Goal: Transaction & Acquisition: Book appointment/travel/reservation

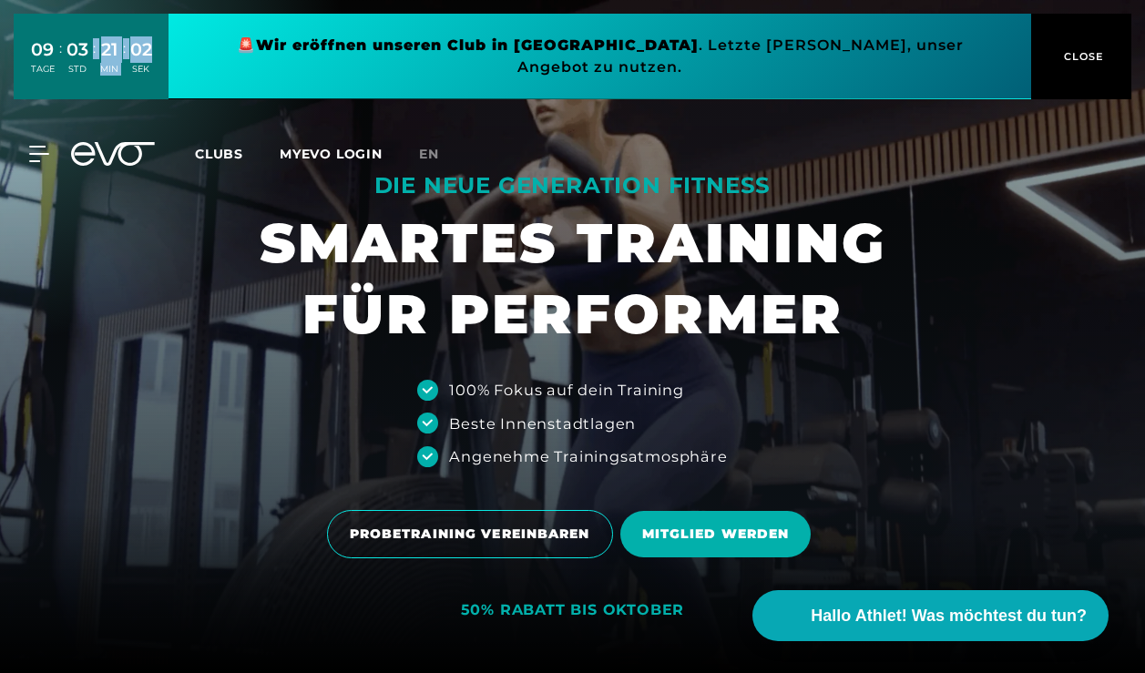
drag, startPoint x: 93, startPoint y: 32, endPoint x: 134, endPoint y: 52, distance: 45.6
click at [134, 52] on div "09 TAGE : 03 STD : 21 MIN : 02 SEK" at bounding box center [91, 56] width 130 height 48
click at [134, 52] on div "02" at bounding box center [141, 49] width 22 height 26
click at [430, 146] on span "en" at bounding box center [429, 154] width 20 height 16
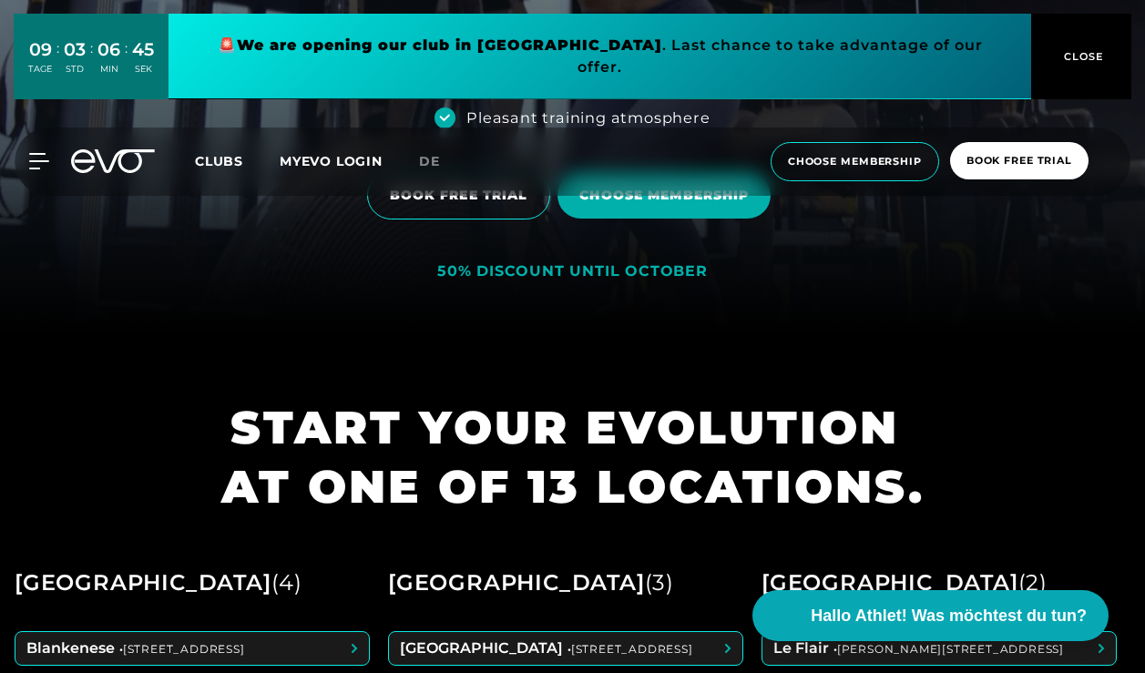
scroll to position [336, 0]
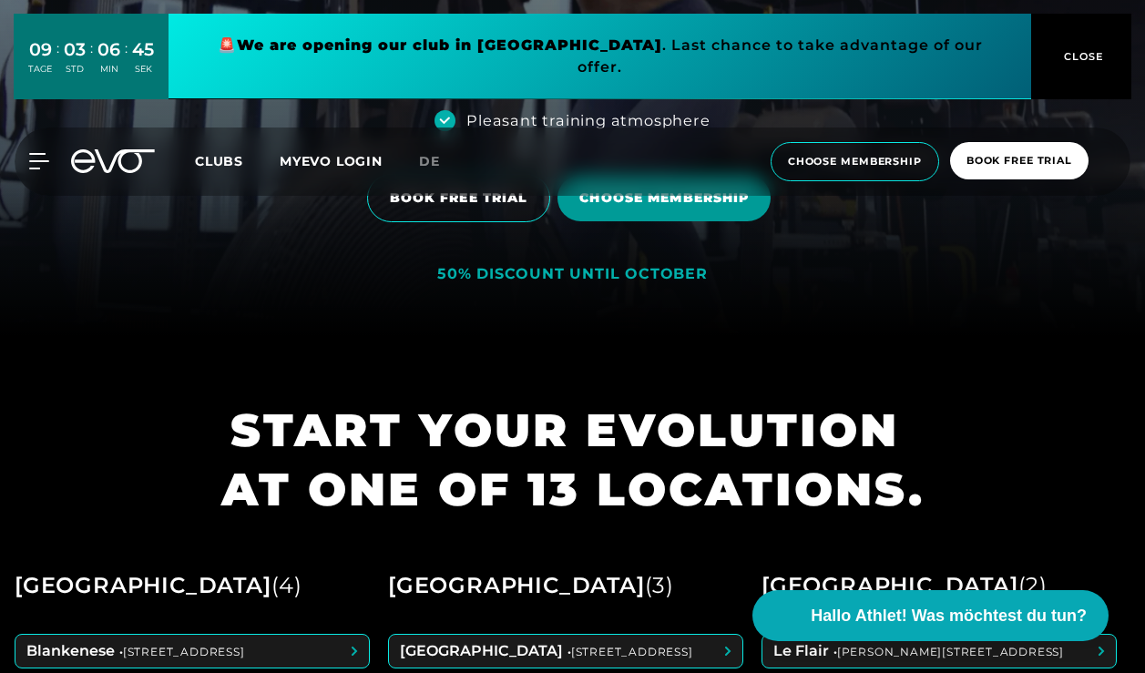
click at [670, 201] on span "Choose membership" at bounding box center [663, 198] width 169 height 19
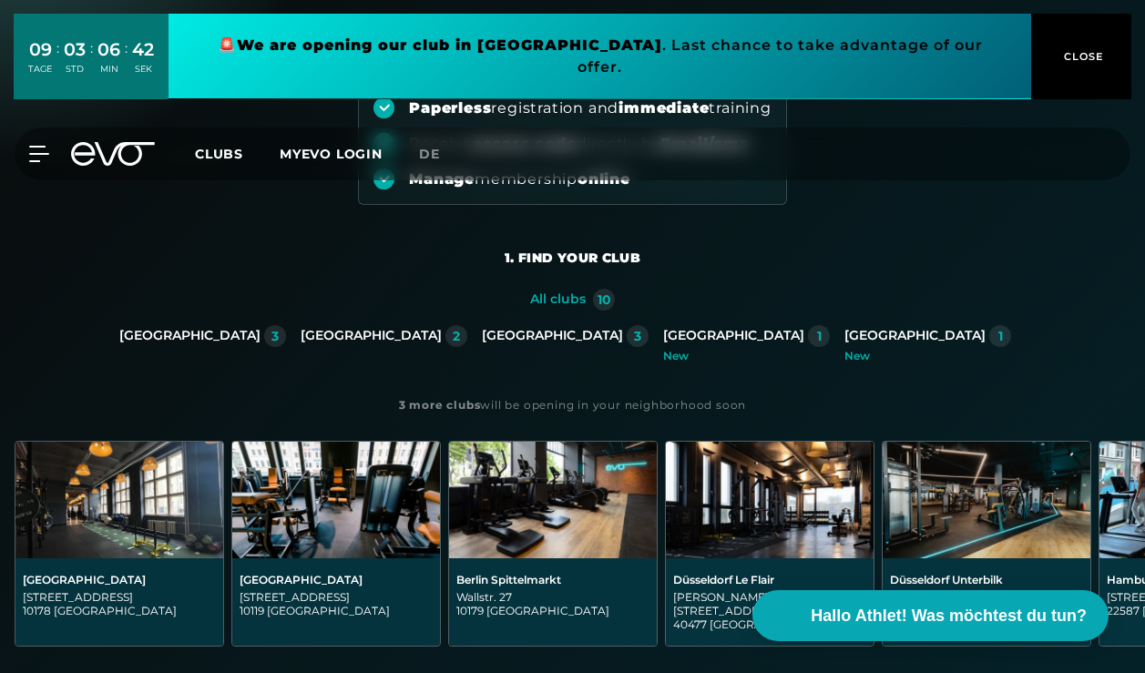
scroll to position [209, 0]
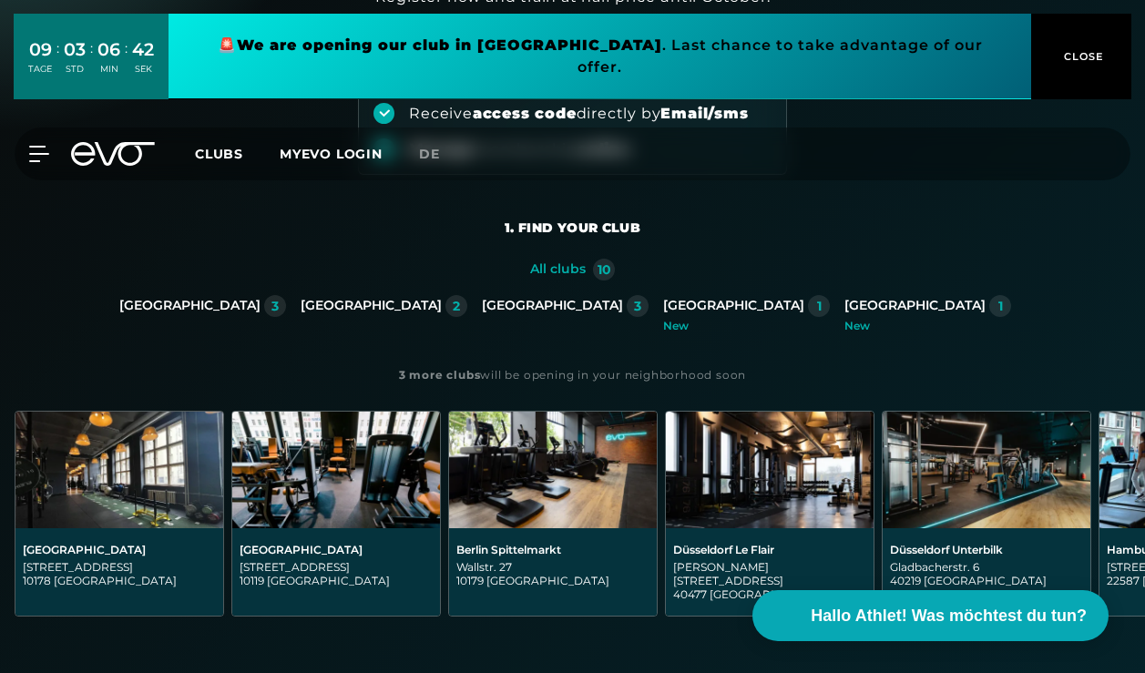
click at [442, 299] on div "[GEOGRAPHIC_DATA]" at bounding box center [371, 306] width 141 height 16
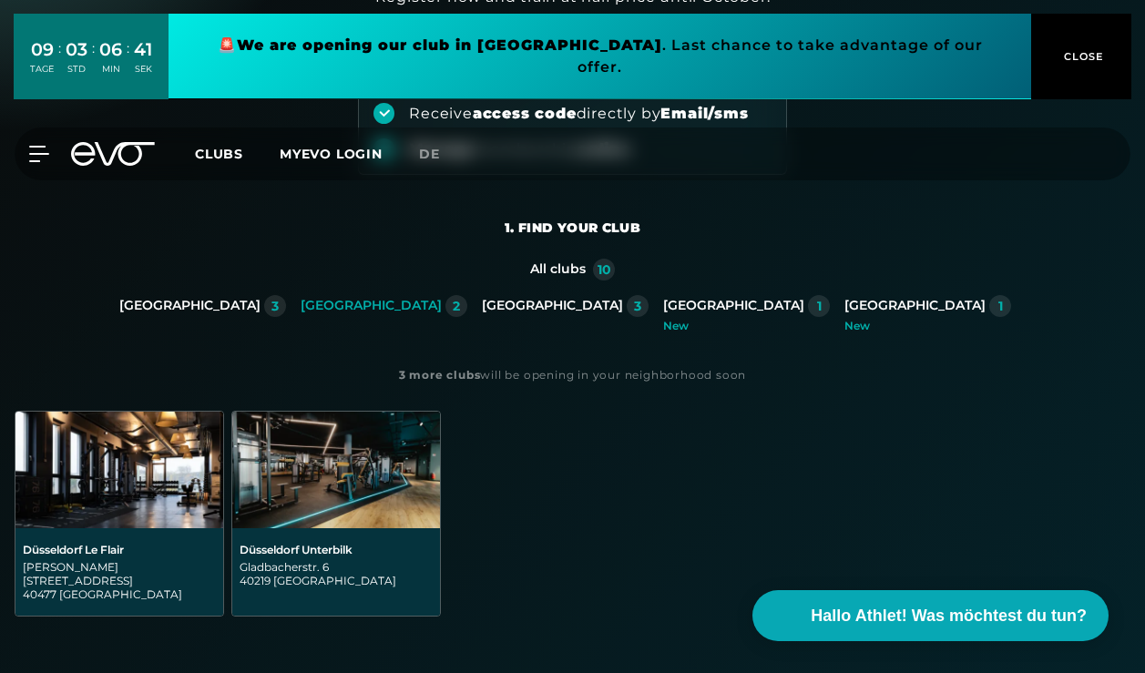
click at [153, 484] on img at bounding box center [119, 470] width 208 height 117
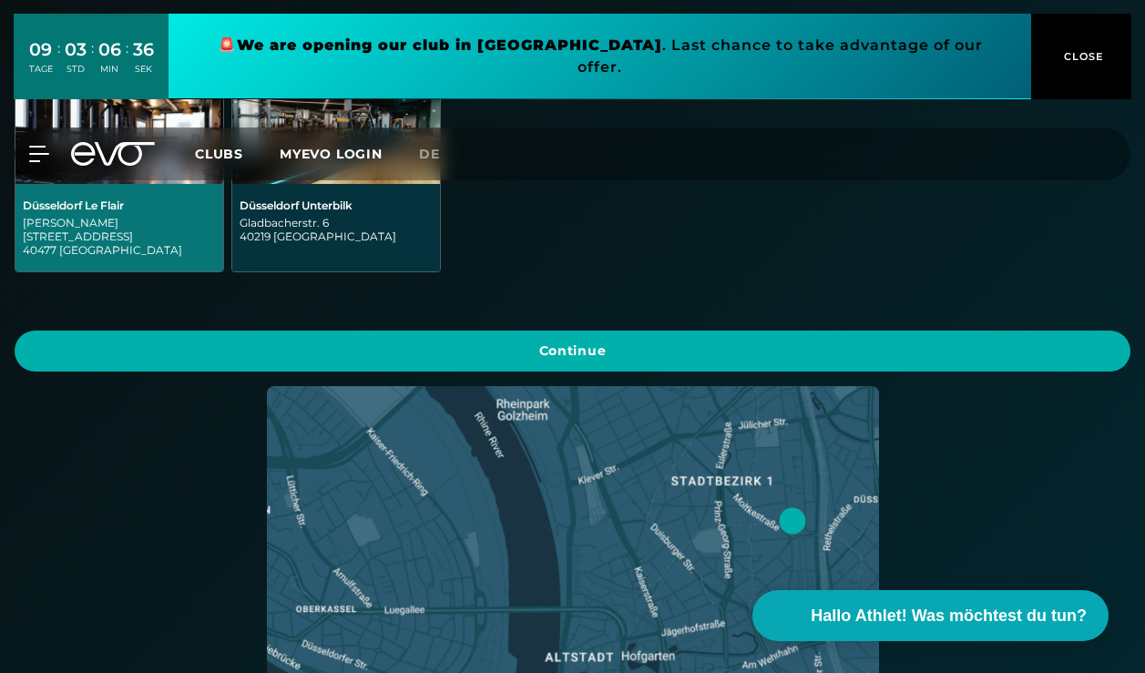
scroll to position [513, 0]
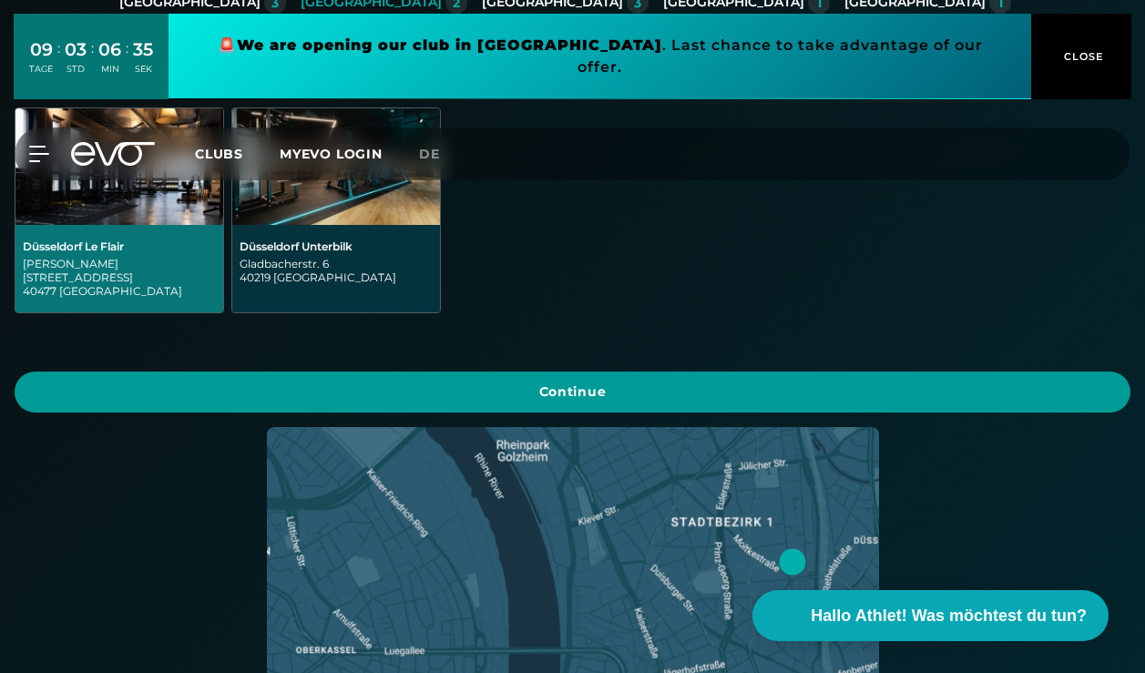
click at [289, 393] on span "Continue" at bounding box center [573, 392] width 1116 height 41
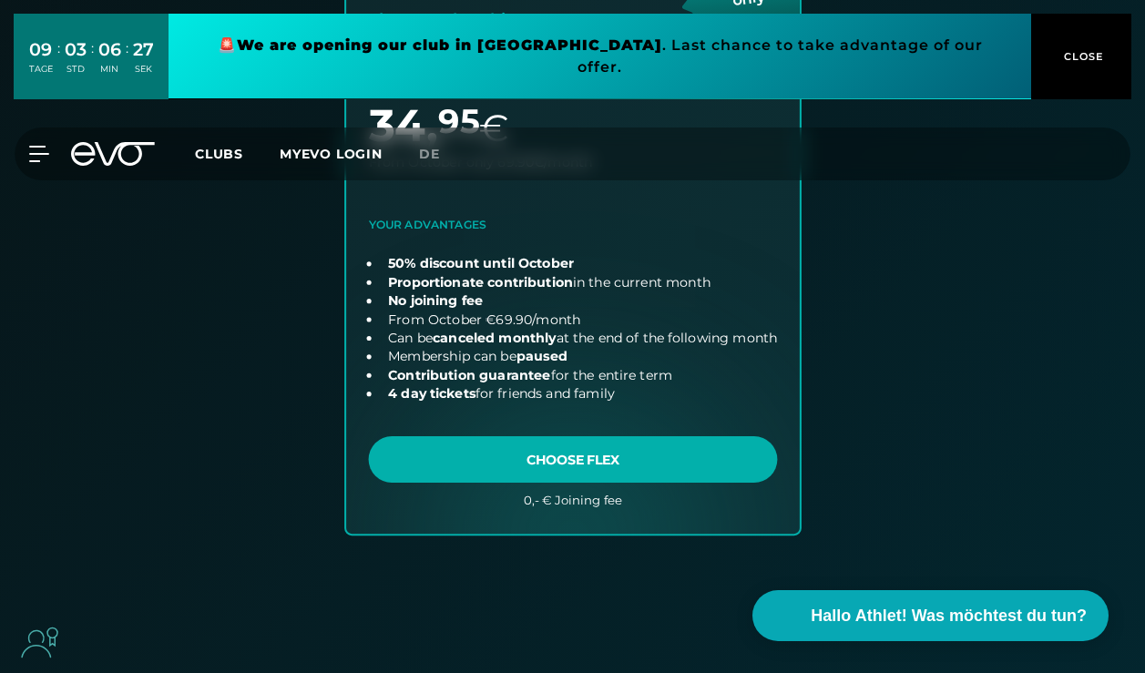
scroll to position [1326, 0]
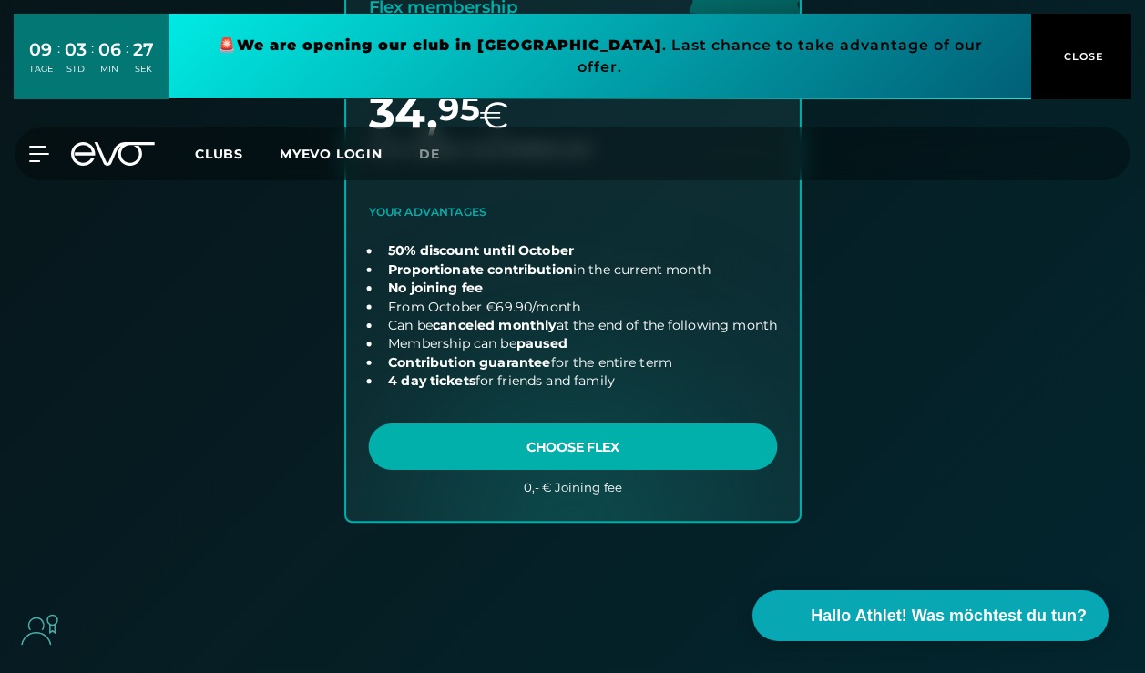
click at [521, 448] on link "choose plan" at bounding box center [573, 189] width 454 height 663
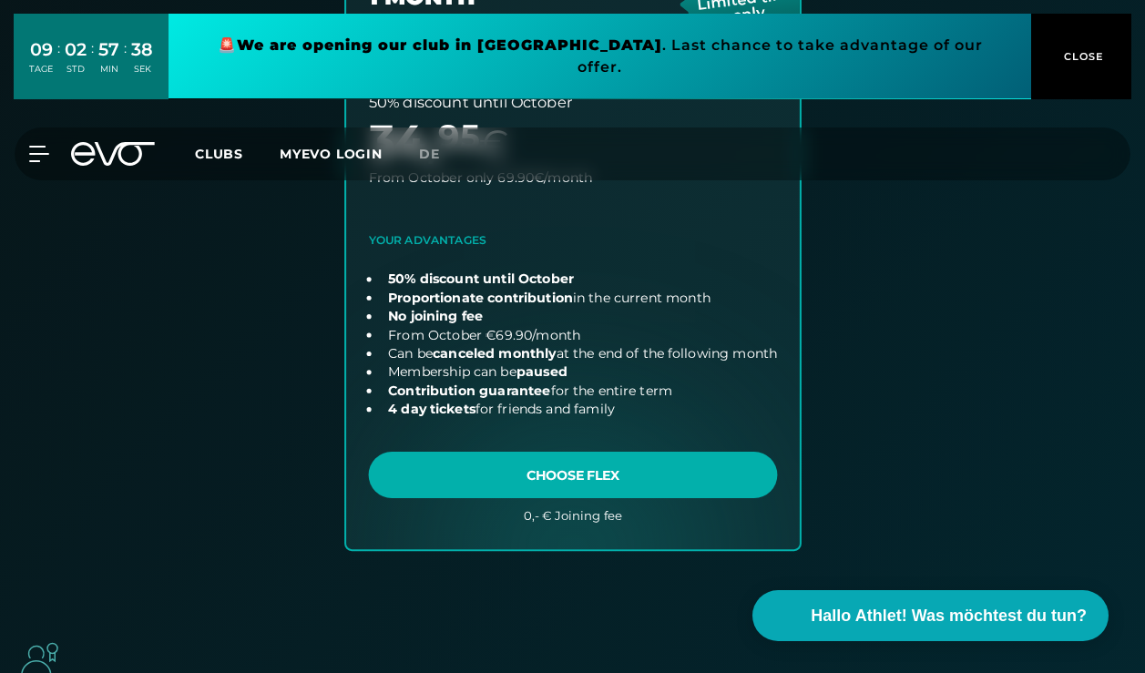
drag, startPoint x: 393, startPoint y: 352, endPoint x: 440, endPoint y: 352, distance: 47.4
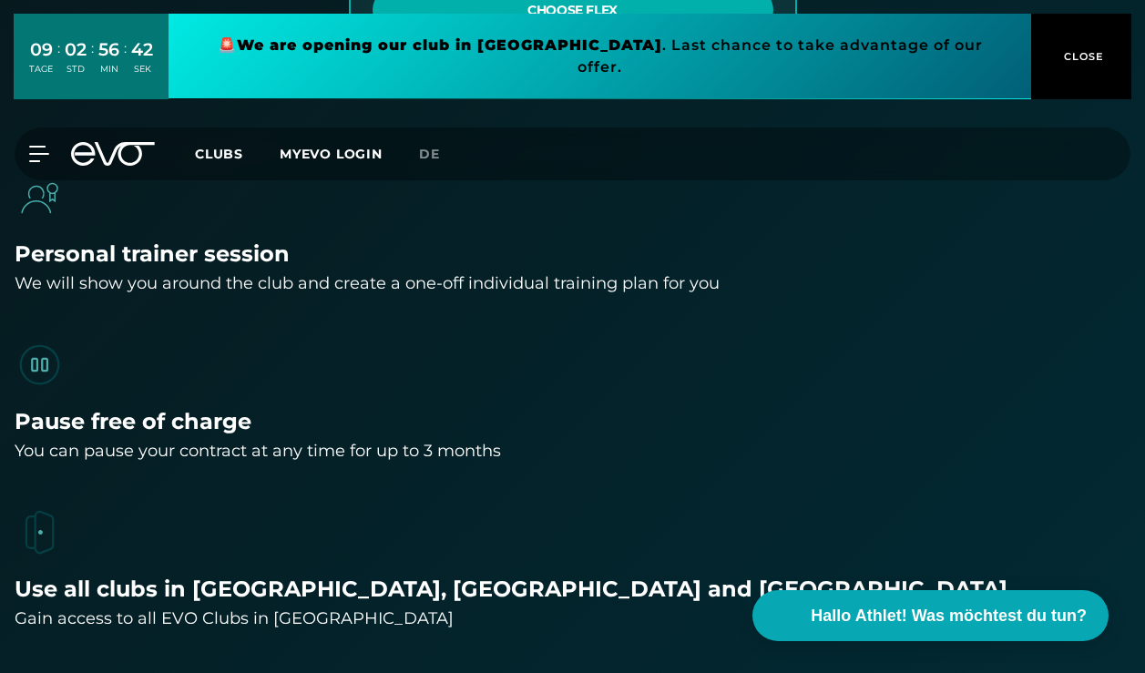
scroll to position [1759, 0]
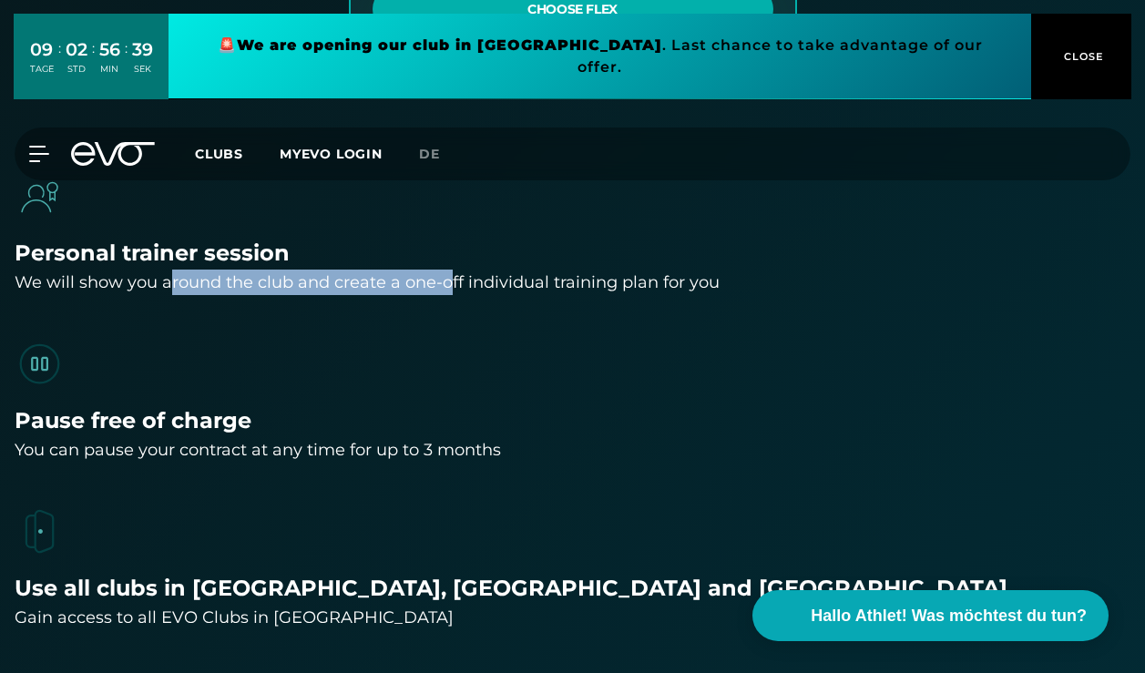
drag, startPoint x: 172, startPoint y: 281, endPoint x: 445, endPoint y: 281, distance: 273.2
click at [446, 282] on div "We will show you around the club and create a one-off individual training plan …" at bounding box center [573, 283] width 1116 height 26
click at [445, 281] on div "We will show you around the club and create a one-off individual training plan …" at bounding box center [573, 283] width 1116 height 26
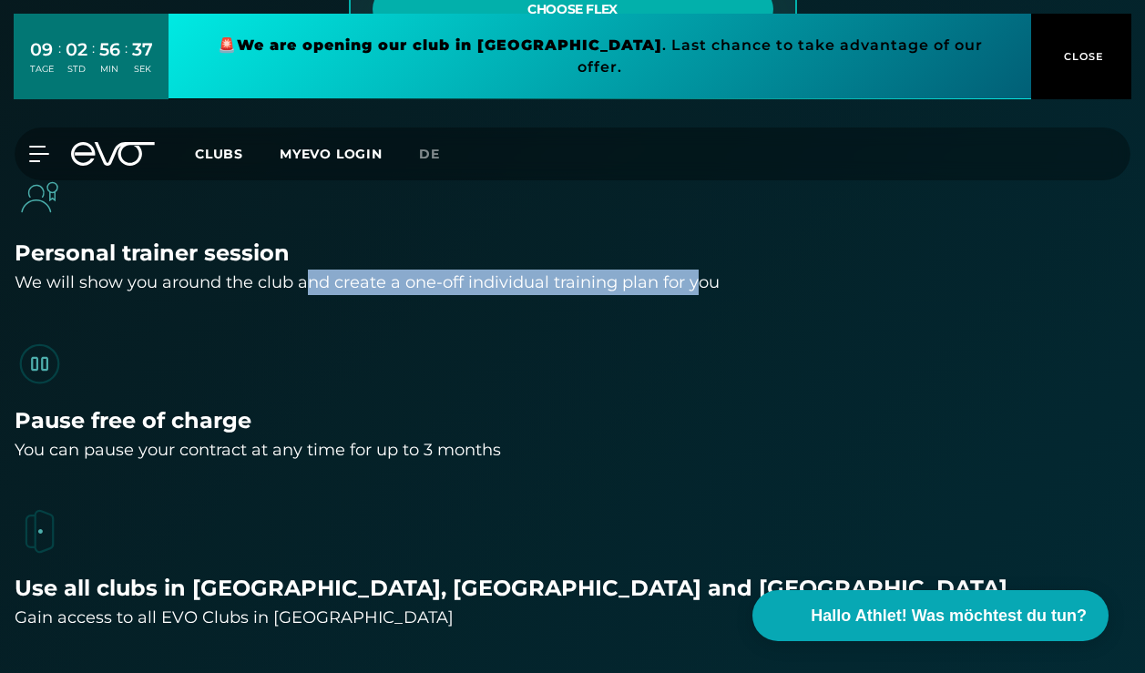
drag, startPoint x: 301, startPoint y: 279, endPoint x: 698, endPoint y: 280, distance: 396.2
click at [698, 280] on div "We will show you around the club and create a one-off individual training plan …" at bounding box center [573, 283] width 1116 height 26
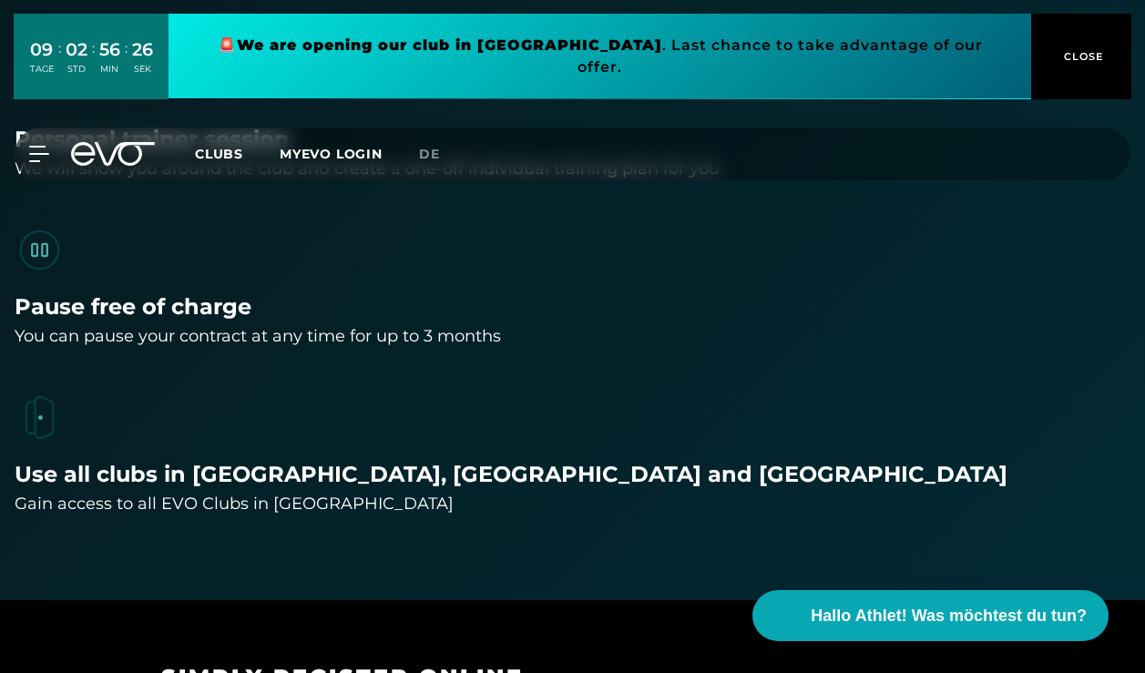
scroll to position [1941, 0]
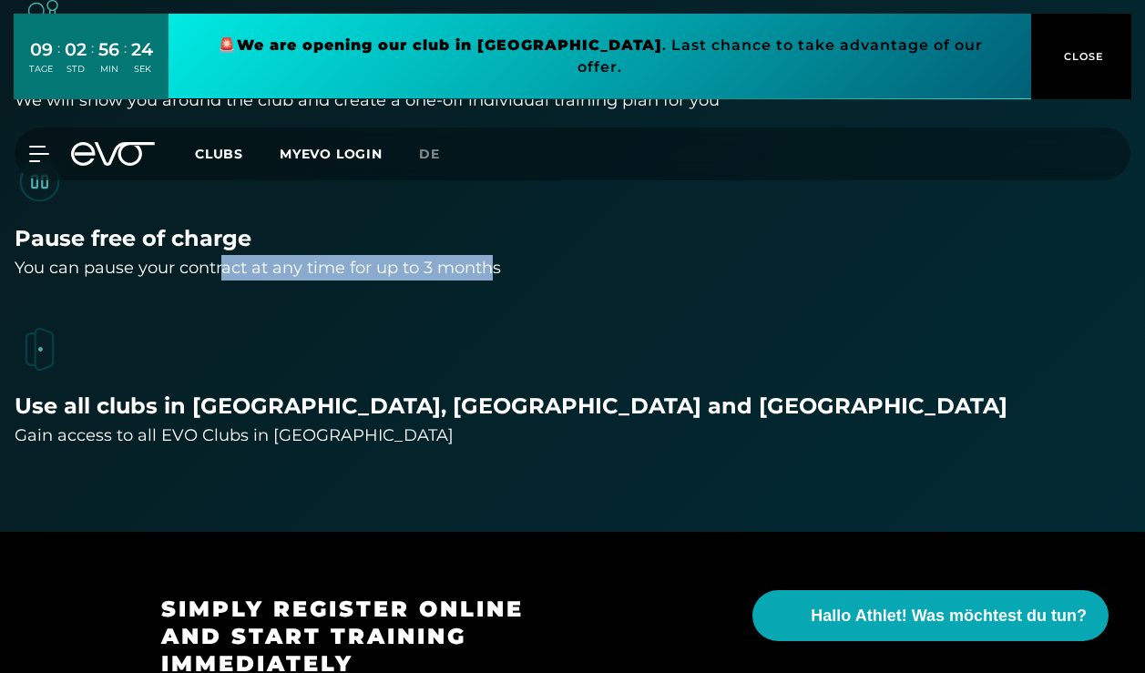
drag, startPoint x: 223, startPoint y: 269, endPoint x: 492, endPoint y: 269, distance: 268.7
click at [492, 269] on div "You can pause your contract at any time for up to 3 months" at bounding box center [573, 268] width 1116 height 26
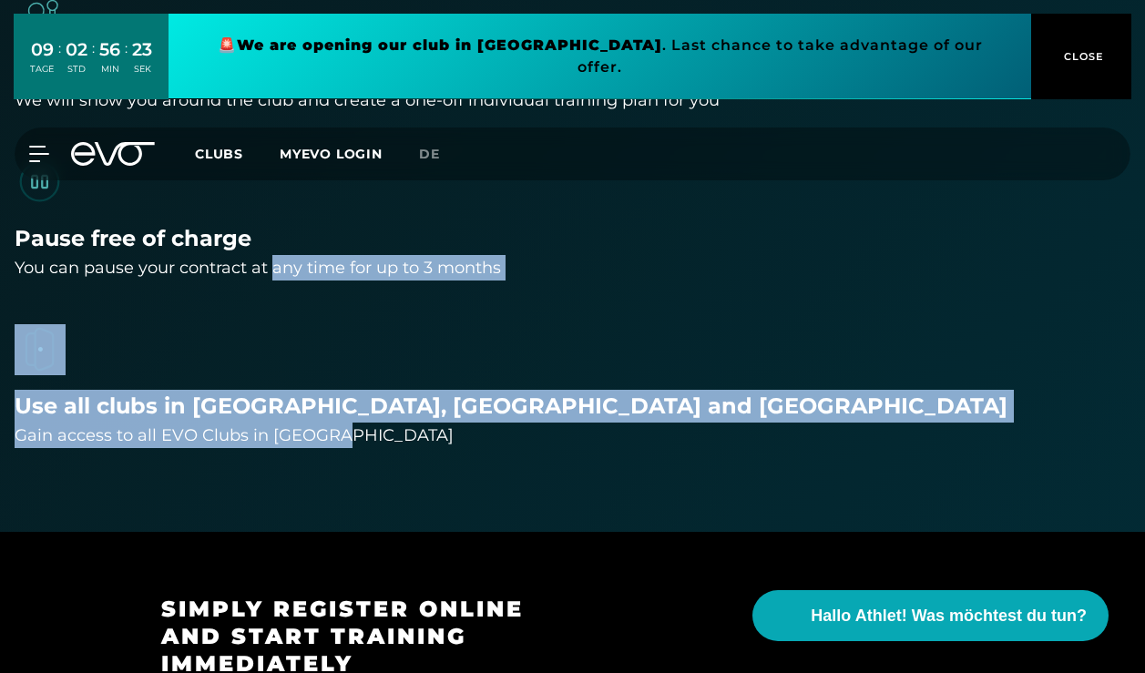
drag, startPoint x: 275, startPoint y: 270, endPoint x: 359, endPoint y: 421, distance: 172.1
click at [362, 421] on div "Personal trainer session We will show you around the club and create a one-off …" at bounding box center [573, 196] width 1116 height 503
click at [359, 423] on div "Gain access to all EVO Clubs in Germany" at bounding box center [573, 436] width 1116 height 26
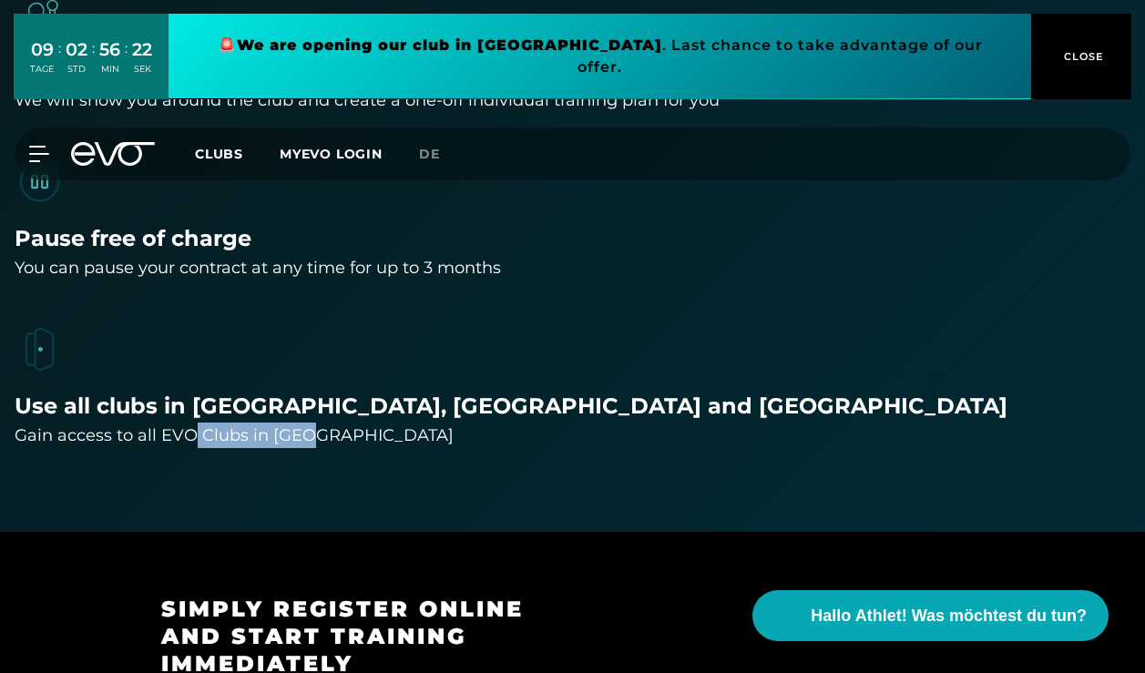
drag, startPoint x: 192, startPoint y: 431, endPoint x: 319, endPoint y: 431, distance: 126.6
click at [318, 431] on div "Gain access to all EVO Clubs in Germany" at bounding box center [573, 436] width 1116 height 26
click at [319, 431] on div "Gain access to all EVO Clubs in Germany" at bounding box center [573, 436] width 1116 height 26
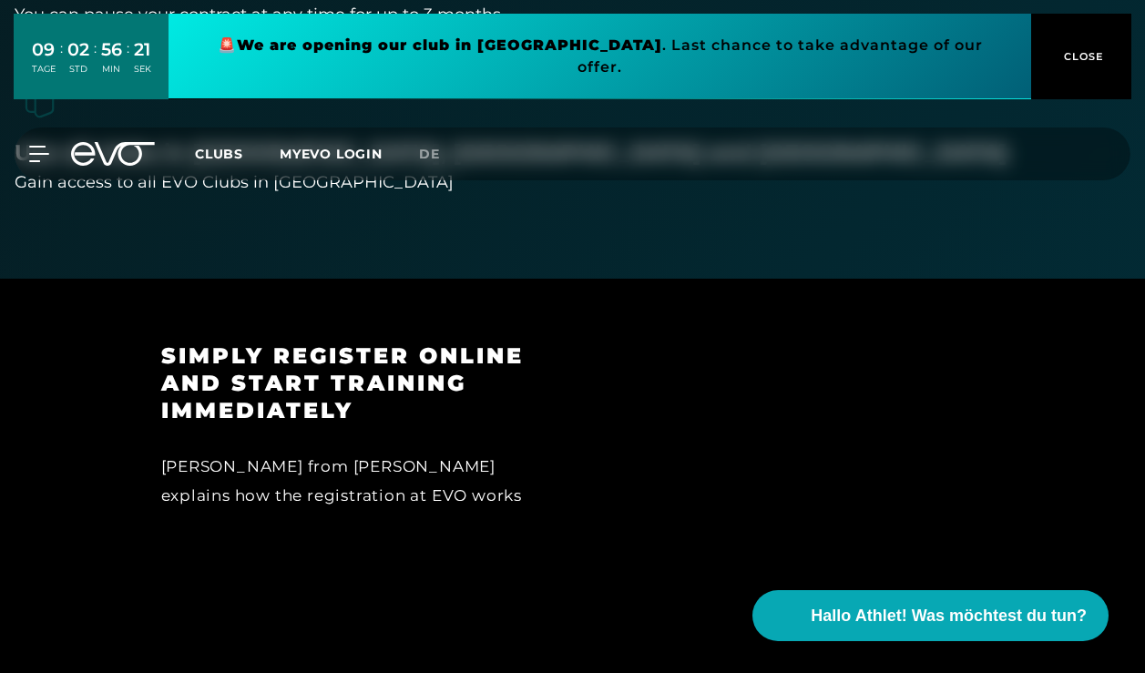
scroll to position [2205, 0]
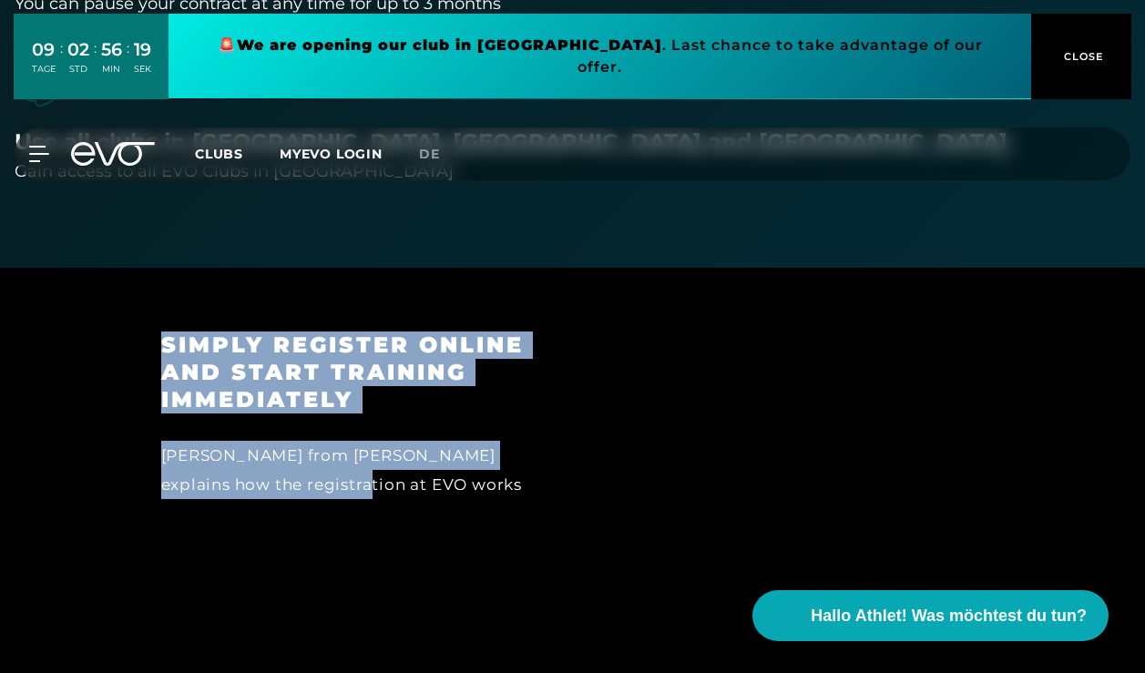
drag, startPoint x: 318, startPoint y: 319, endPoint x: 383, endPoint y: 504, distance: 196.2
click at [383, 504] on div "Simply register online and start training immediately Marisa from EVO explains …" at bounding box center [572, 451] width 1145 height 367
click at [383, 504] on div "Simply register online and start training immediately Marisa from EVO explains …" at bounding box center [354, 452] width 437 height 240
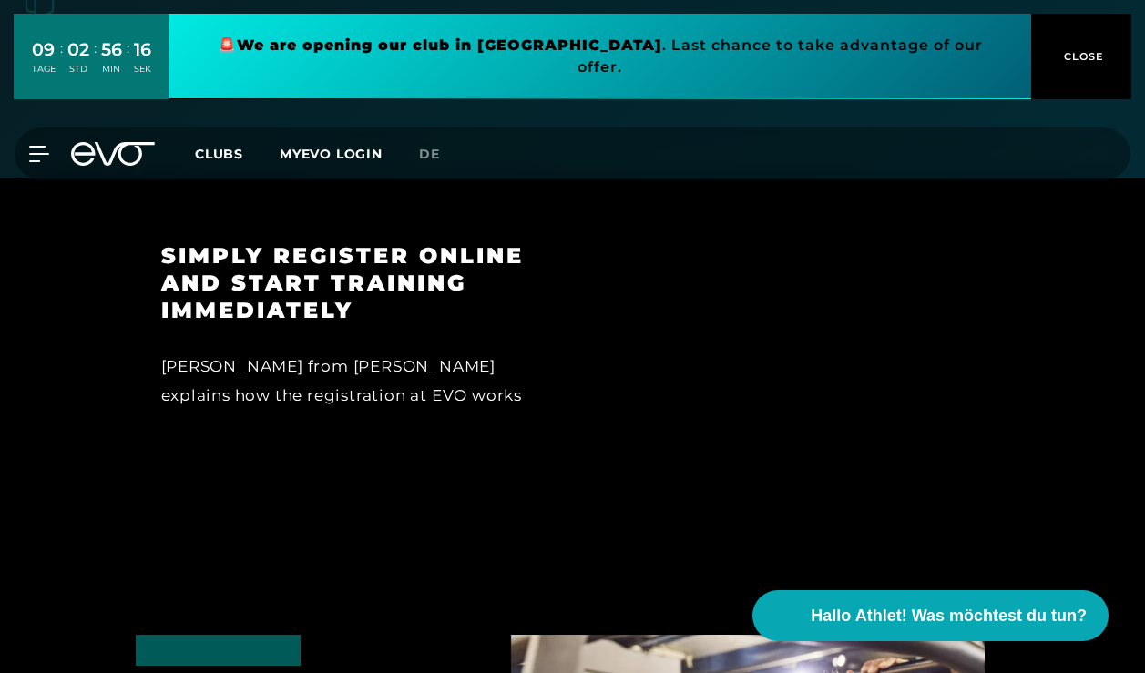
scroll to position [2295, 0]
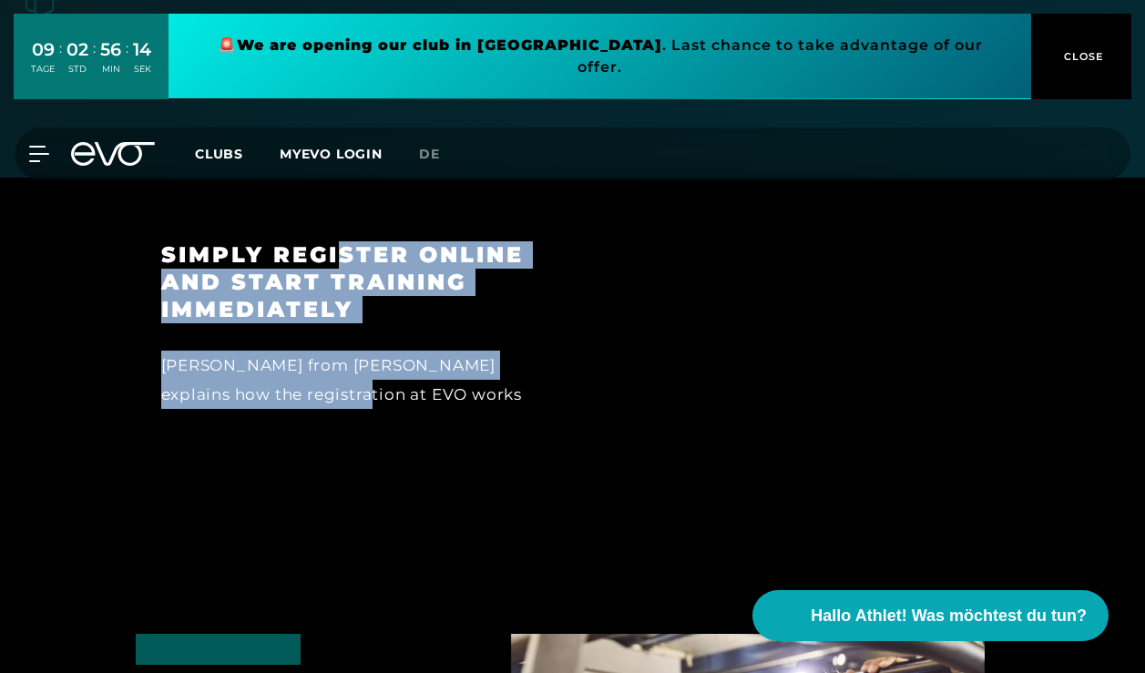
drag, startPoint x: 338, startPoint y: 256, endPoint x: 402, endPoint y: 372, distance: 132.9
click at [402, 372] on div "Simply register online and start training immediately Marisa from EVO explains …" at bounding box center [354, 361] width 437 height 240
click at [402, 372] on div "Marisa from EVO explains how the registration at EVO works" at bounding box center [354, 380] width 386 height 59
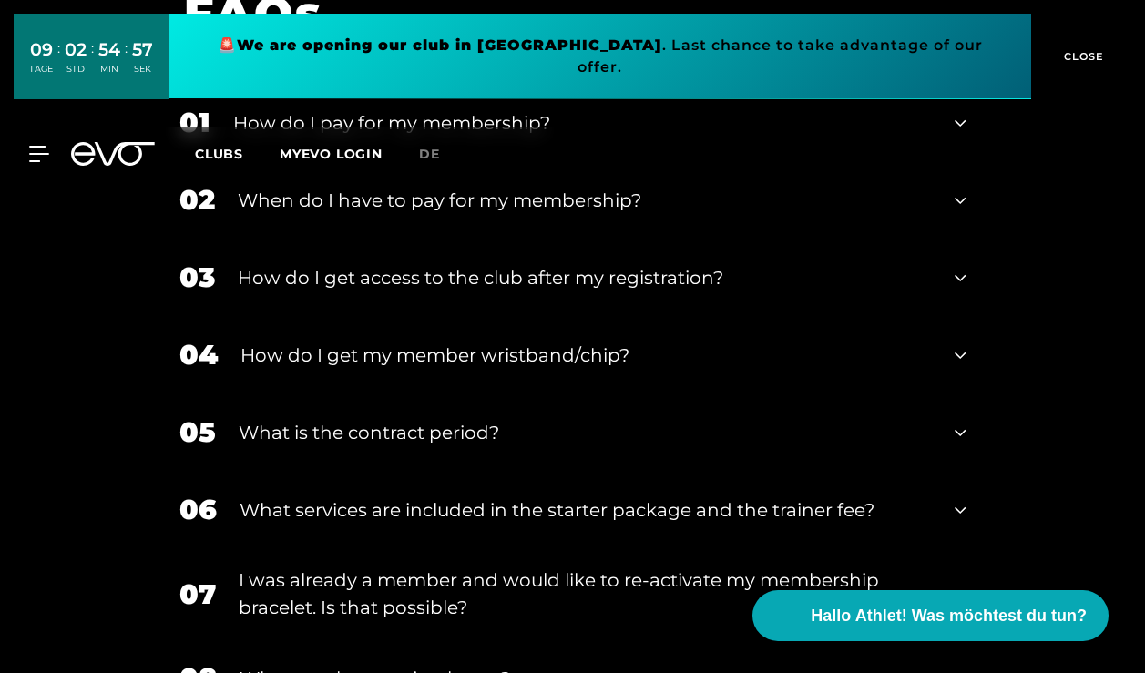
scroll to position [3580, 0]
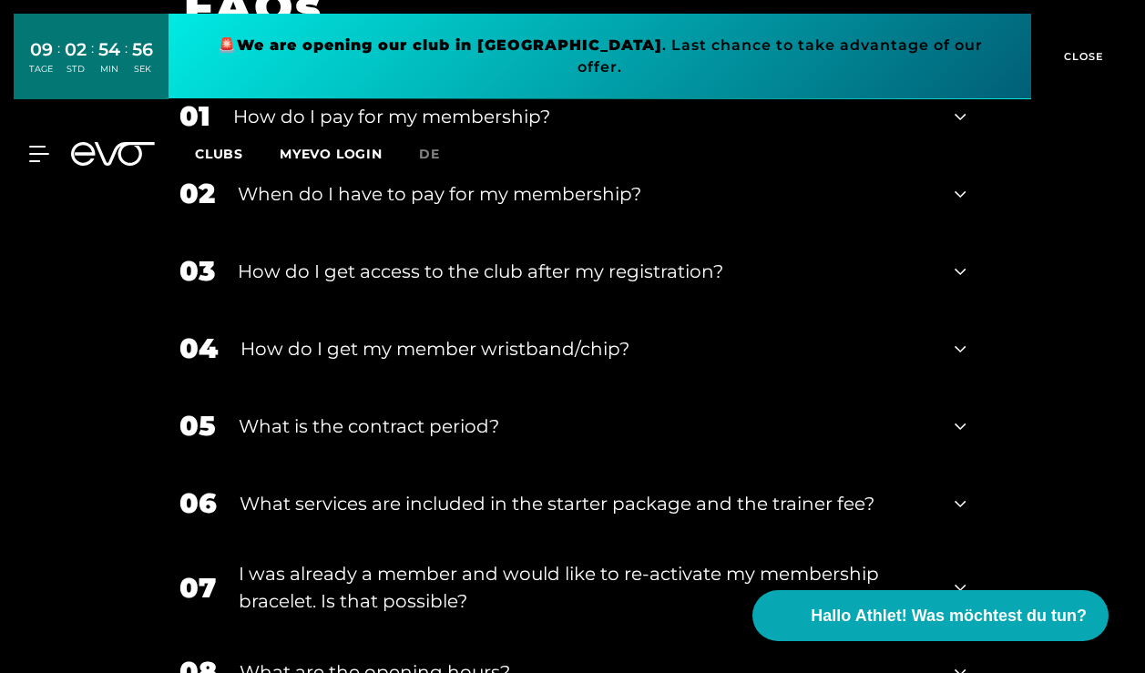
click at [590, 344] on div "How do I get my member wristband/chip?" at bounding box center [586, 348] width 692 height 27
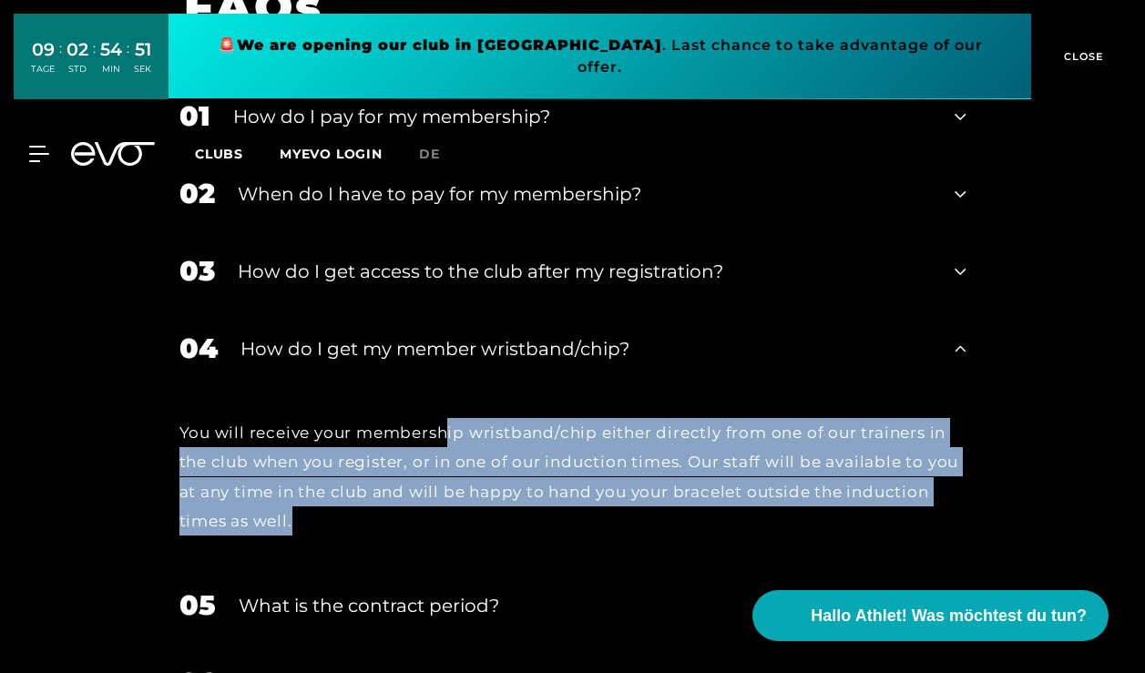
drag, startPoint x: 450, startPoint y: 439, endPoint x: 478, endPoint y: 502, distance: 68.9
click at [478, 502] on div "You will receive your membership wristband/chip either directly from one of our…" at bounding box center [572, 476] width 787 height 117
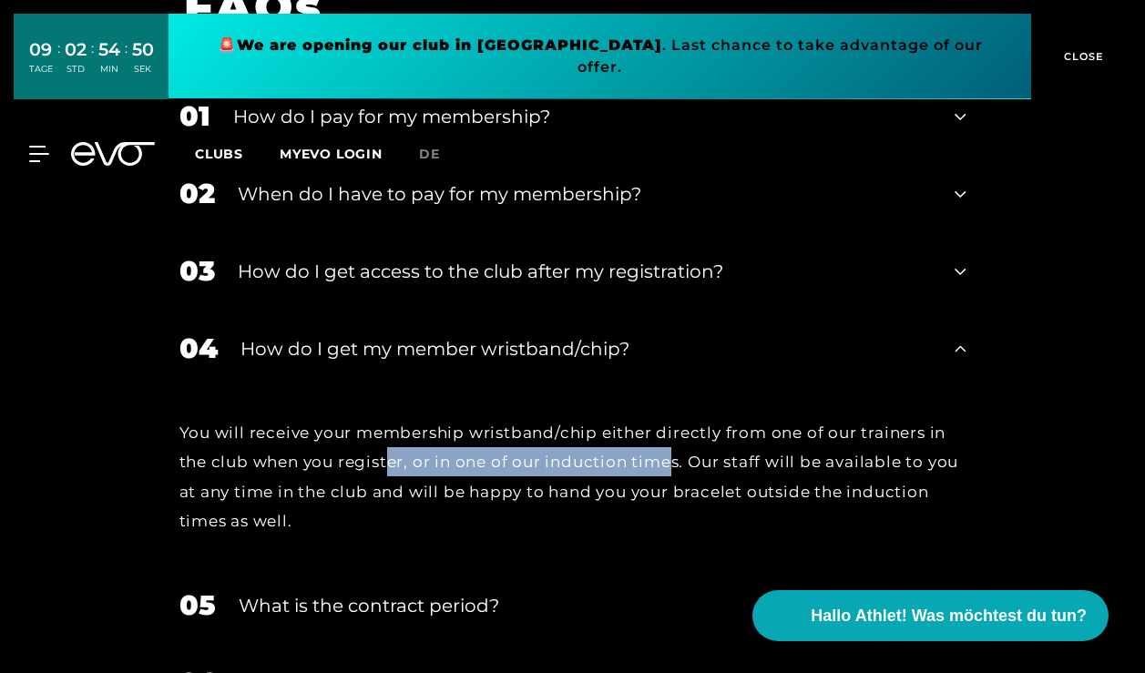
drag, startPoint x: 388, startPoint y: 468, endPoint x: 670, endPoint y: 467, distance: 282.3
click at [671, 467] on div "You will receive your membership wristband/chip either directly from one of our…" at bounding box center [572, 476] width 787 height 117
click at [670, 467] on div "You will receive your membership wristband/chip either directly from one of our…" at bounding box center [572, 476] width 787 height 117
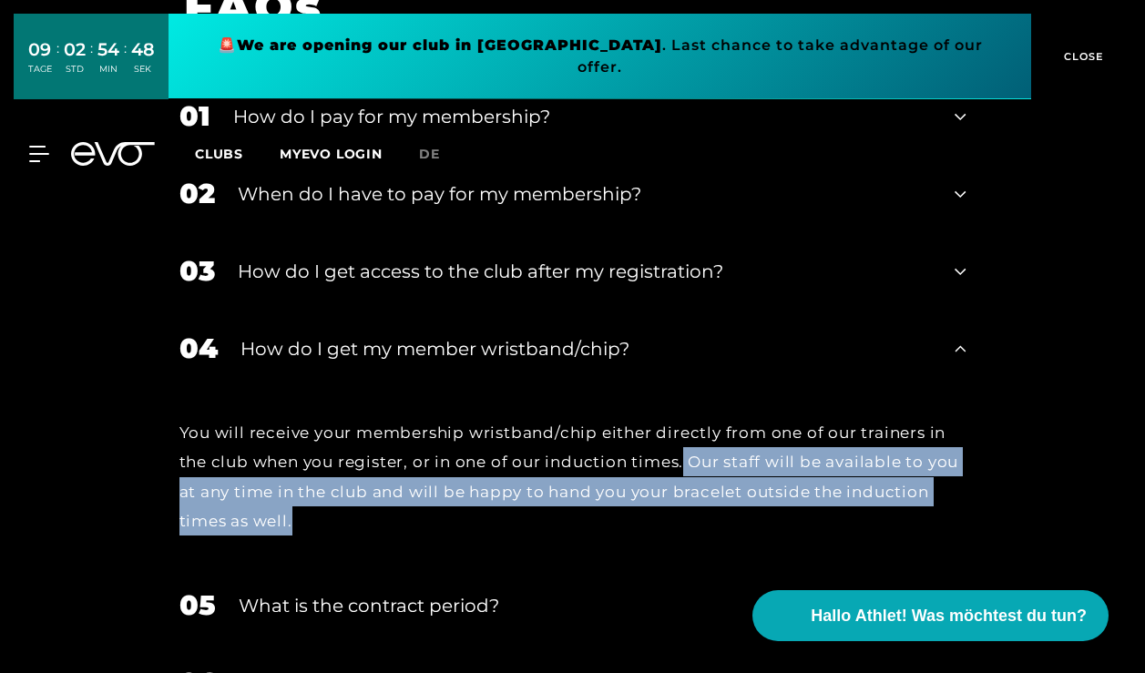
drag, startPoint x: 686, startPoint y: 453, endPoint x: 695, endPoint y: 506, distance: 54.5
click at [695, 506] on div "You will receive your membership wristband/chip either directly from one of our…" at bounding box center [572, 476] width 787 height 117
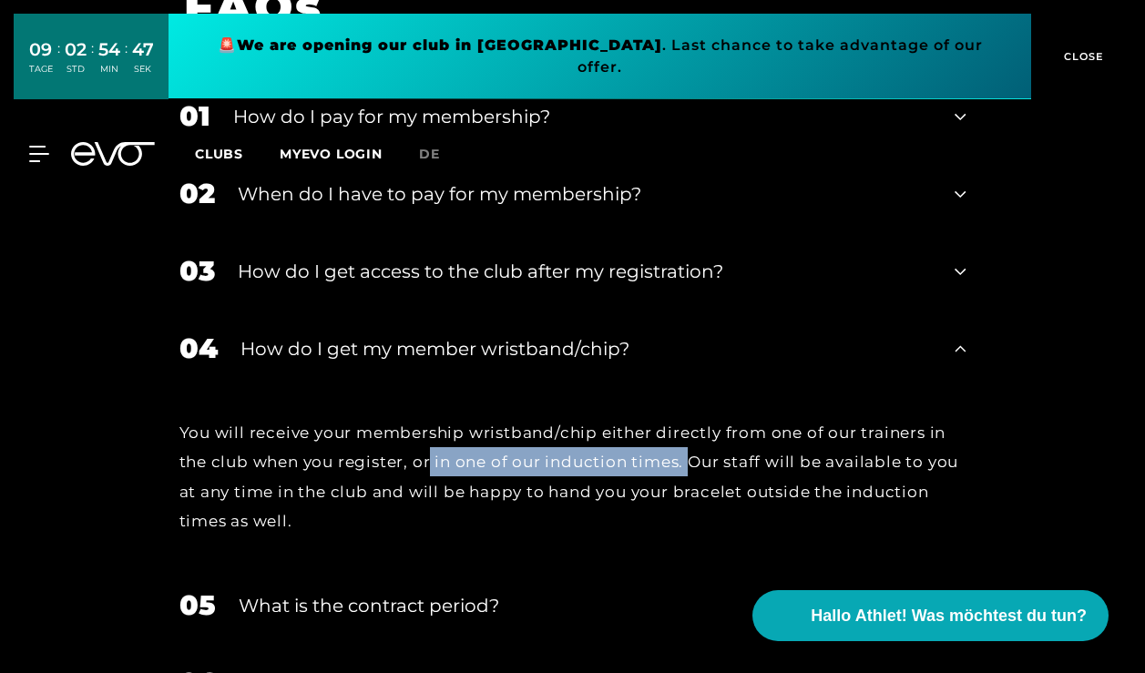
drag, startPoint x: 432, startPoint y: 460, endPoint x: 697, endPoint y: 460, distance: 265.0
click at [697, 460] on div "You will receive your membership wristband/chip either directly from one of our…" at bounding box center [572, 476] width 787 height 117
click at [694, 460] on div "You will receive your membership wristband/chip either directly from one of our…" at bounding box center [572, 476] width 787 height 117
drag, startPoint x: 420, startPoint y: 457, endPoint x: 636, endPoint y: 458, distance: 215.8
click at [636, 458] on div "You will receive your membership wristband/chip either directly from one of our…" at bounding box center [572, 476] width 787 height 117
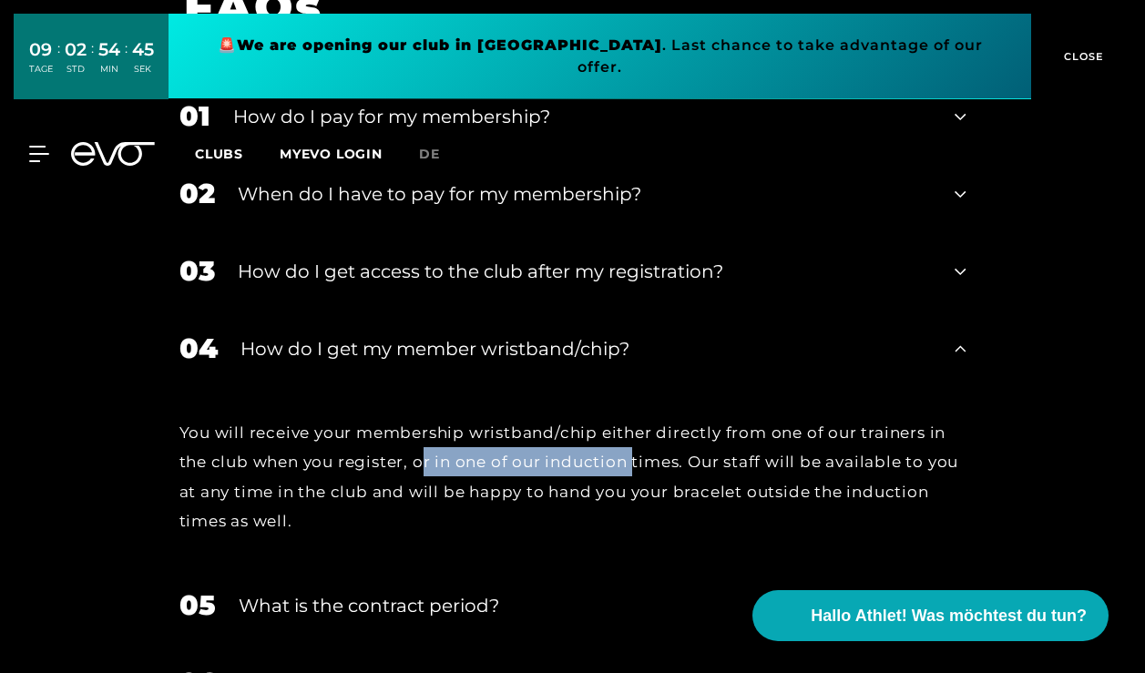
click at [636, 458] on div "You will receive your membership wristband/chip either directly from one of our…" at bounding box center [572, 476] width 787 height 117
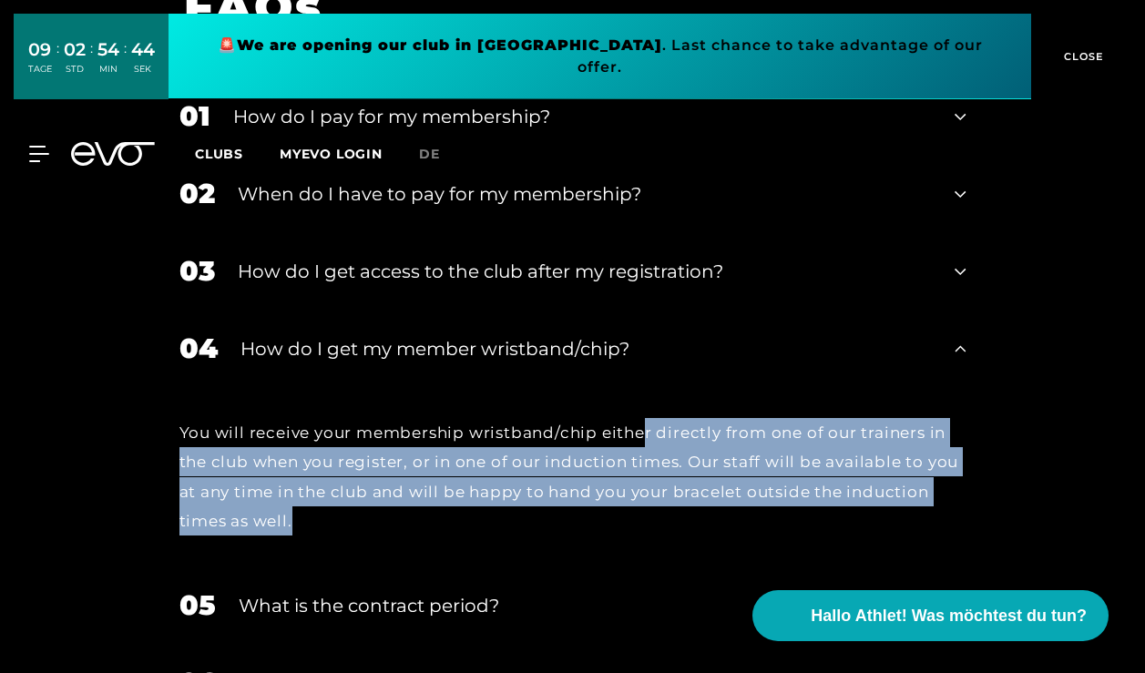
drag, startPoint x: 642, startPoint y: 440, endPoint x: 644, endPoint y: 507, distance: 67.4
click at [644, 507] on div "You will receive your membership wristband/chip either directly from one of our…" at bounding box center [572, 476] width 787 height 117
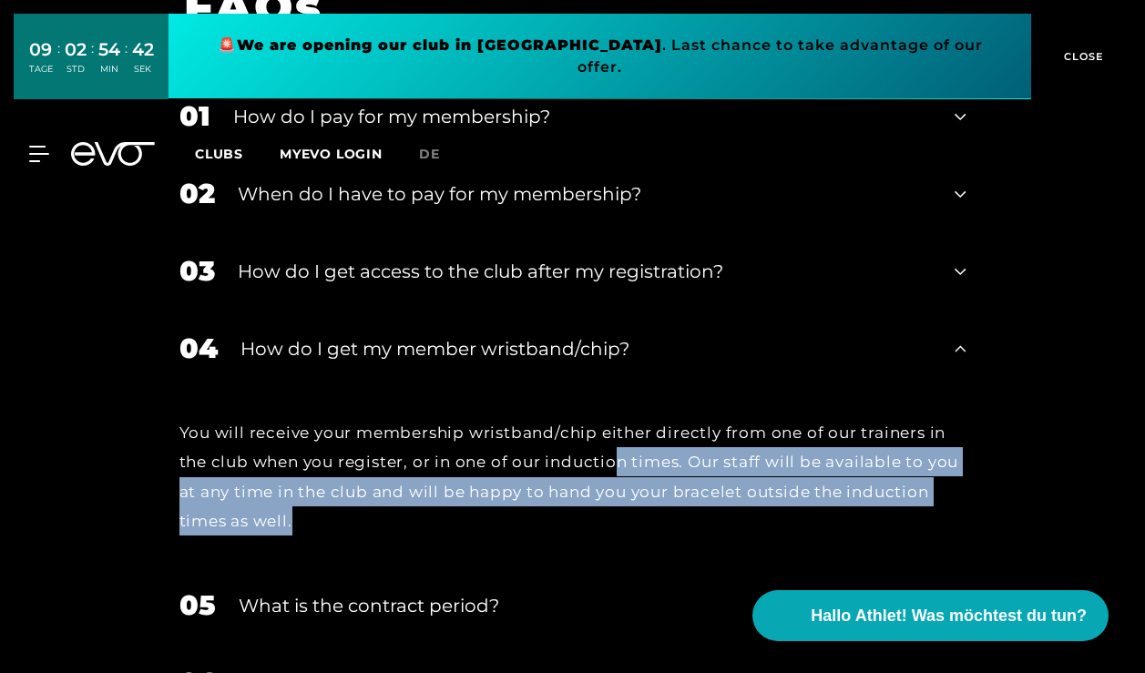
drag, startPoint x: 623, startPoint y: 460, endPoint x: 648, endPoint y: 544, distance: 87.3
click at [648, 544] on div "You will receive your membership wristband/chip either directly from one of our…" at bounding box center [572, 476] width 823 height 179
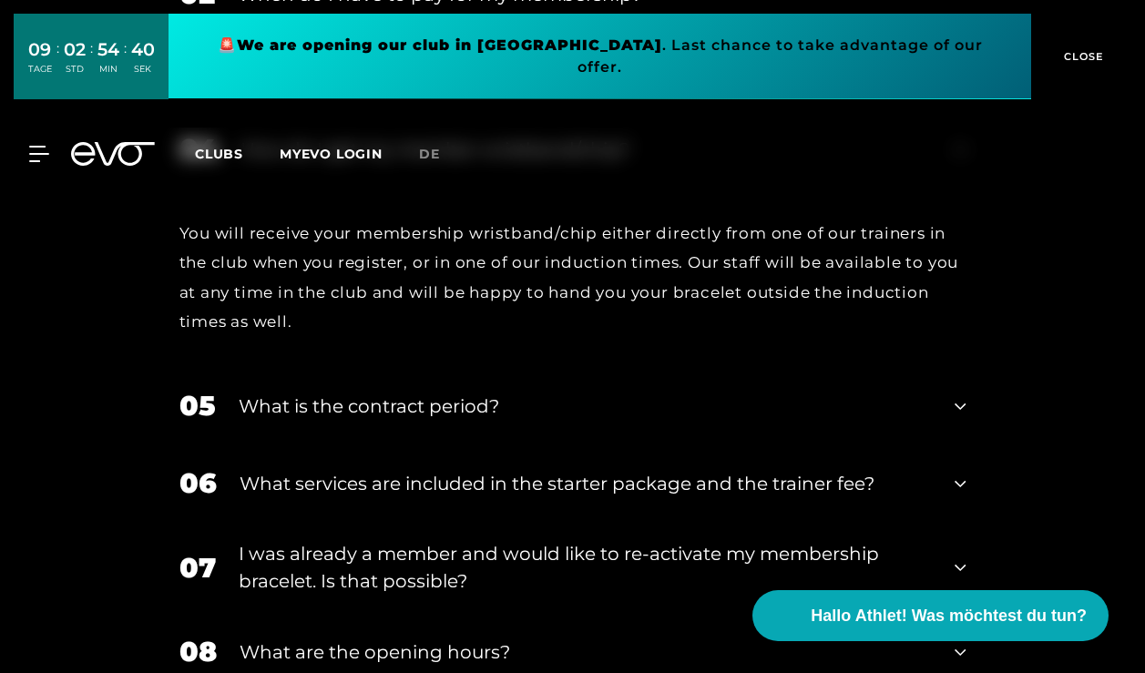
scroll to position [3785, 0]
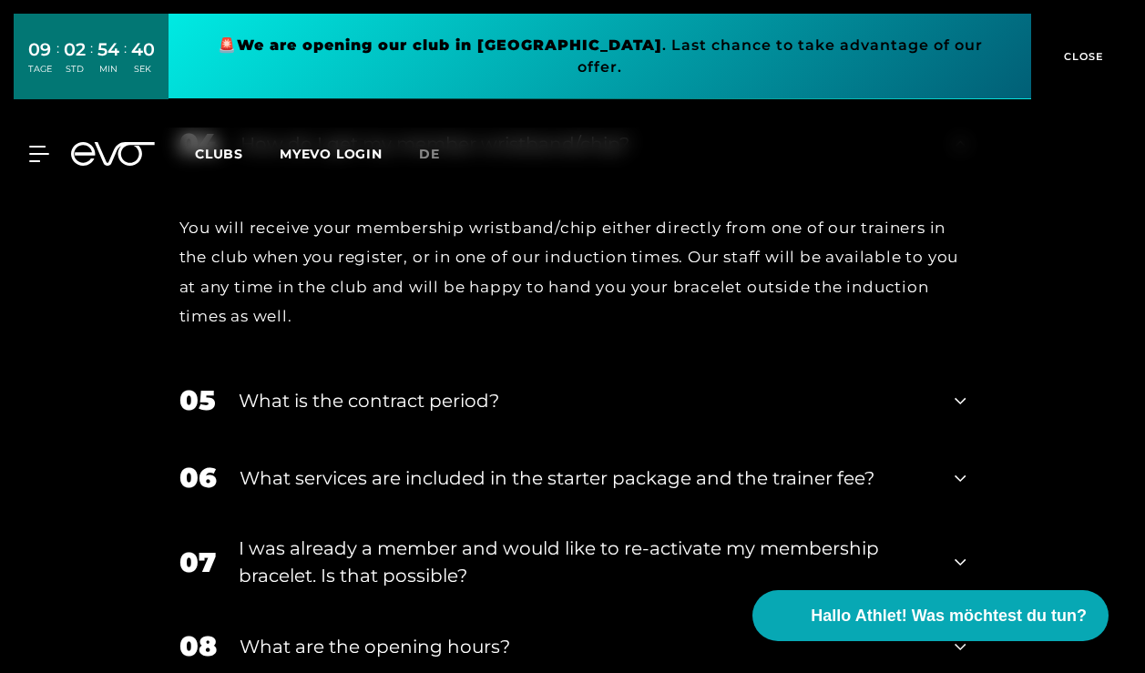
click at [385, 396] on div "What is the contract period?" at bounding box center [586, 400] width 694 height 27
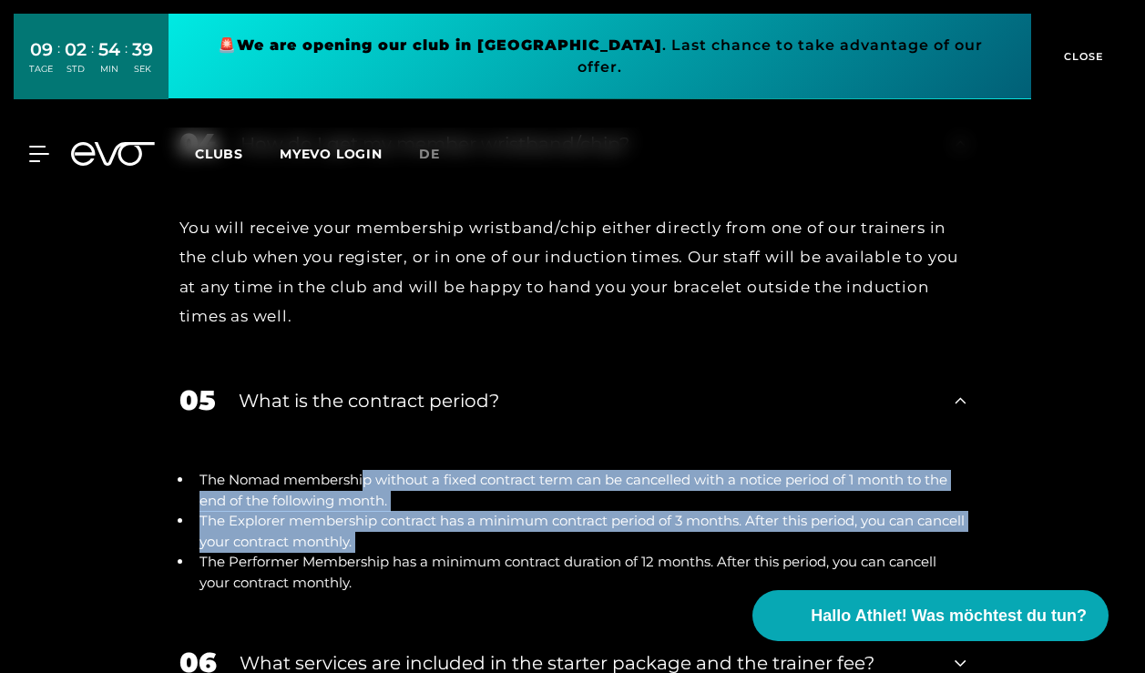
drag, startPoint x: 366, startPoint y: 475, endPoint x: 411, endPoint y: 548, distance: 85.4
click at [411, 548] on ul "The Nomad membership without a fixed contract term can be cancelled with a noti…" at bounding box center [572, 531] width 787 height 123
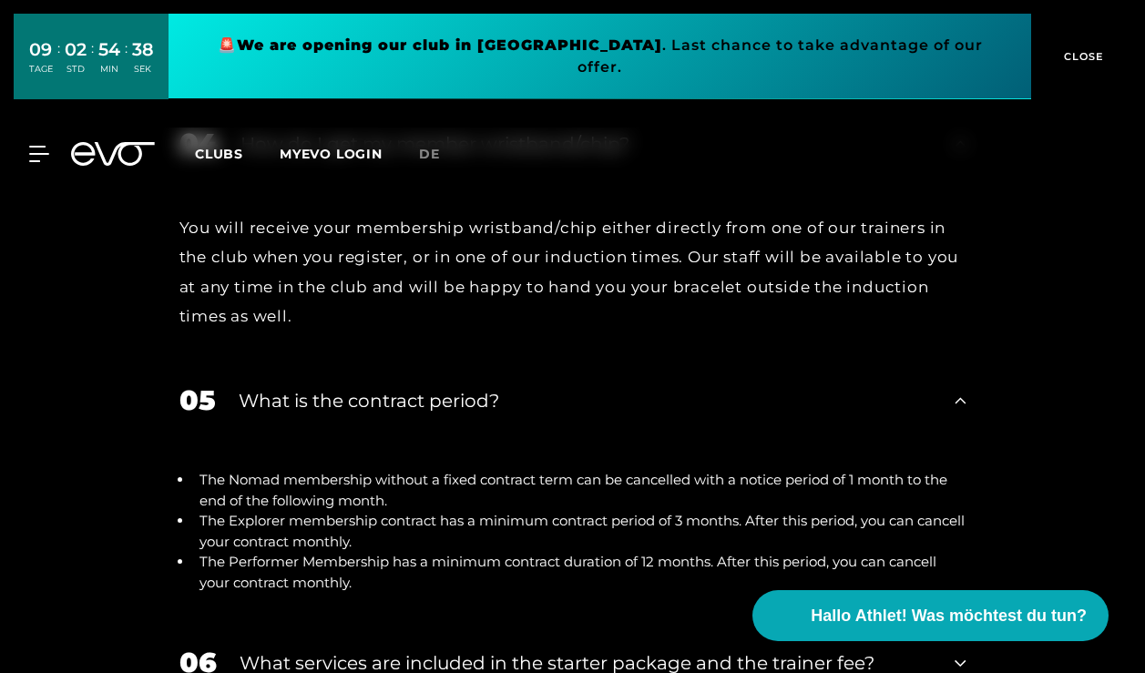
click at [411, 552] on li "The Performer Membership has a minimum contract duration of 12 months. After th…" at bounding box center [579, 572] width 773 height 41
drag, startPoint x: 243, startPoint y: 495, endPoint x: 420, endPoint y: 495, distance: 176.7
click at [420, 495] on li "The Nomad membership without a fixed contract term can be cancelled with a noti…" at bounding box center [579, 490] width 773 height 41
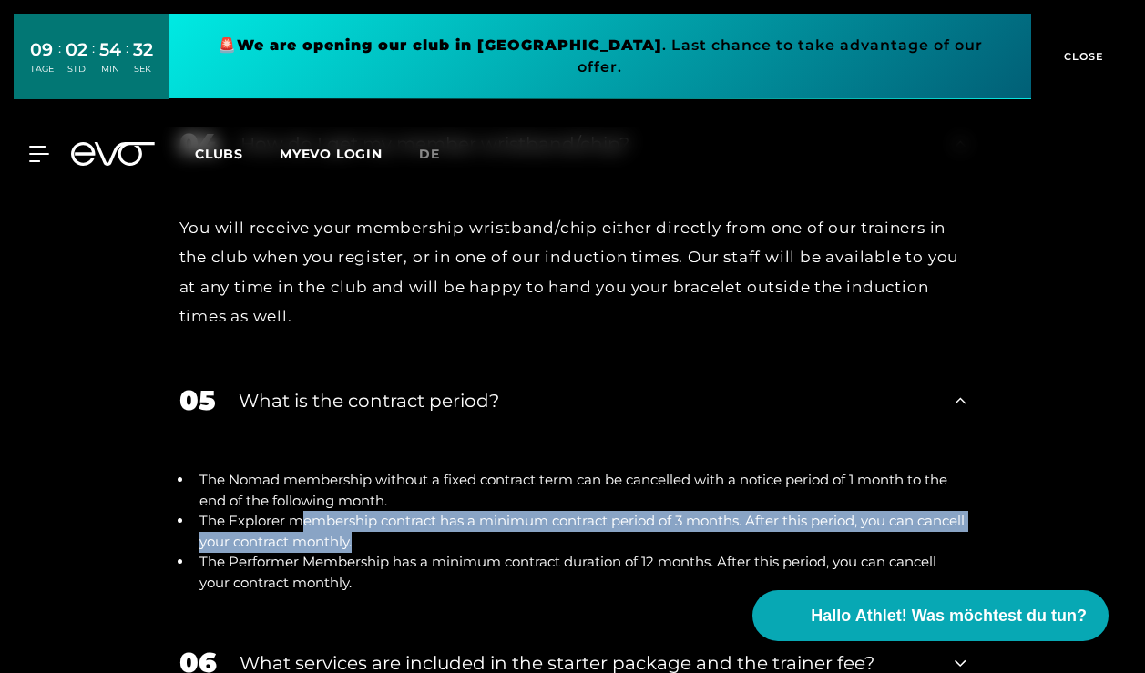
drag, startPoint x: 299, startPoint y: 515, endPoint x: 405, endPoint y: 534, distance: 108.3
click at [405, 534] on li "The Explorer membership contract has a minimum contract period of 3 months. Aft…" at bounding box center [579, 531] width 773 height 41
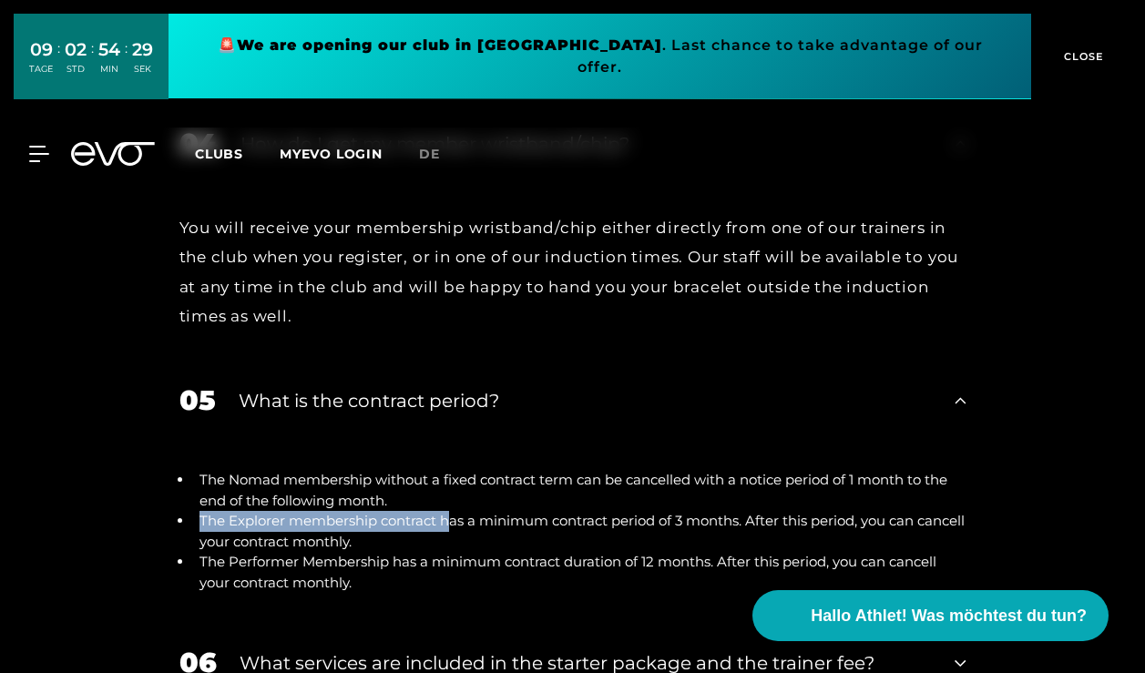
drag, startPoint x: 193, startPoint y: 516, endPoint x: 456, endPoint y: 515, distance: 263.2
click at [456, 516] on li "The Explorer membership contract has a minimum contract period of 3 months. Aft…" at bounding box center [579, 531] width 773 height 41
click at [456, 515] on li "The Explorer membership contract has a minimum contract period of 3 months. Aft…" at bounding box center [579, 531] width 773 height 41
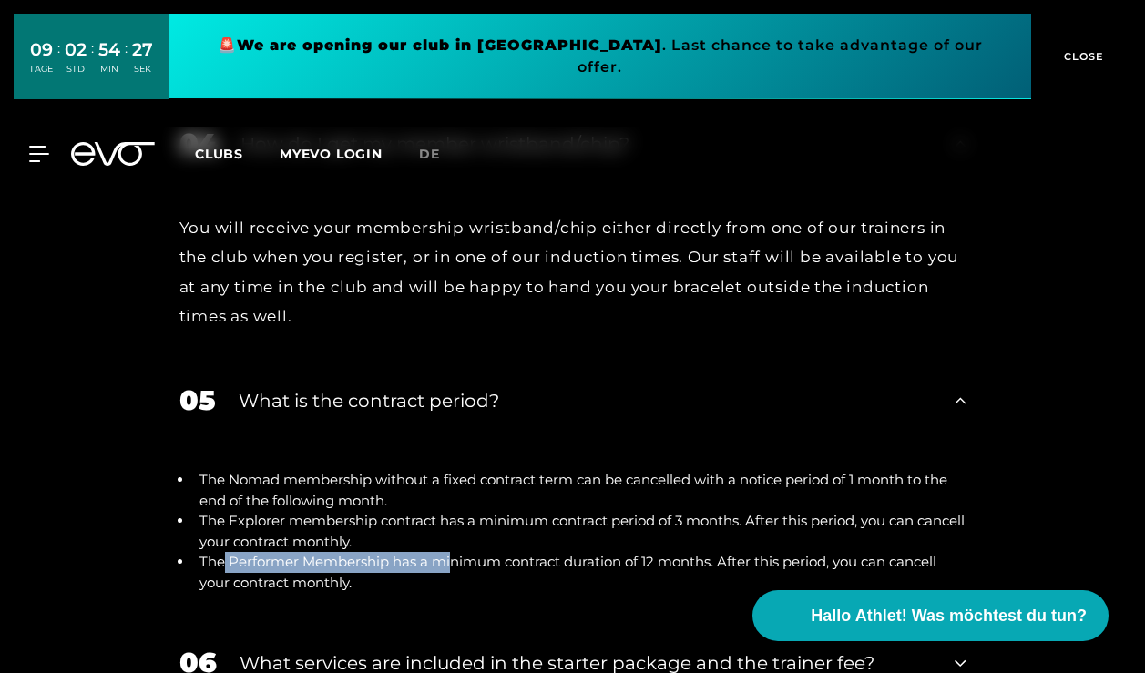
drag, startPoint x: 223, startPoint y: 559, endPoint x: 448, endPoint y: 559, distance: 225.0
click at [448, 559] on li "The Performer Membership has a minimum contract duration of 12 months. After th…" at bounding box center [579, 572] width 773 height 41
click at [447, 558] on li "The Performer Membership has a minimum contract duration of 12 months. After th…" at bounding box center [579, 572] width 773 height 41
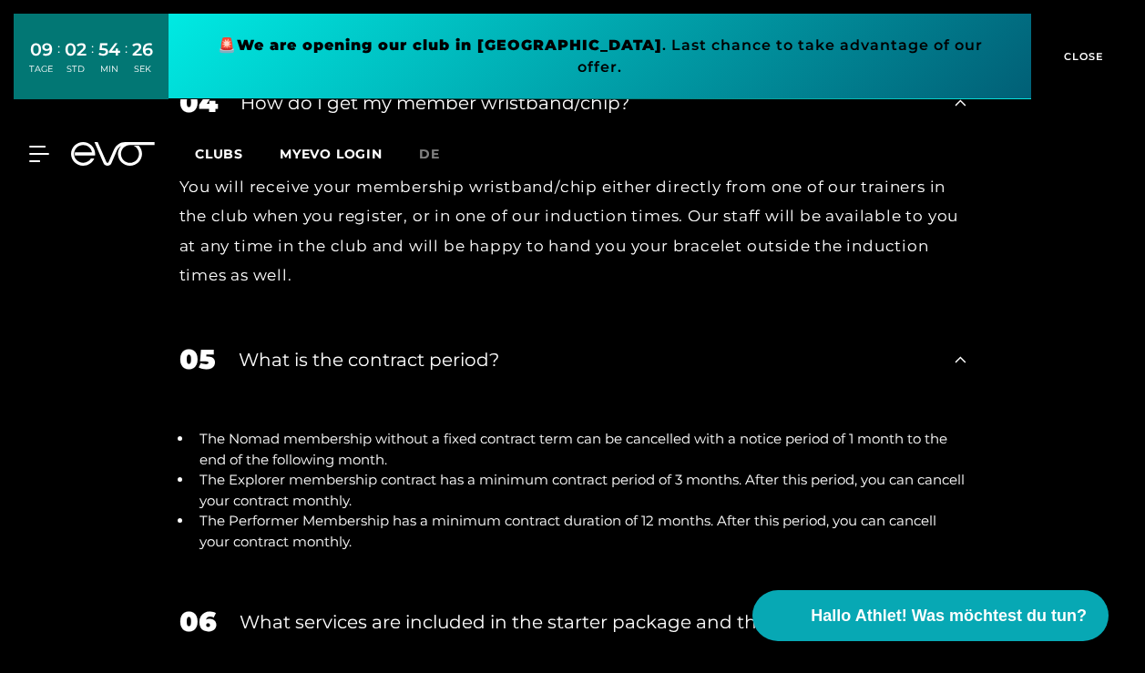
scroll to position [3827, 0]
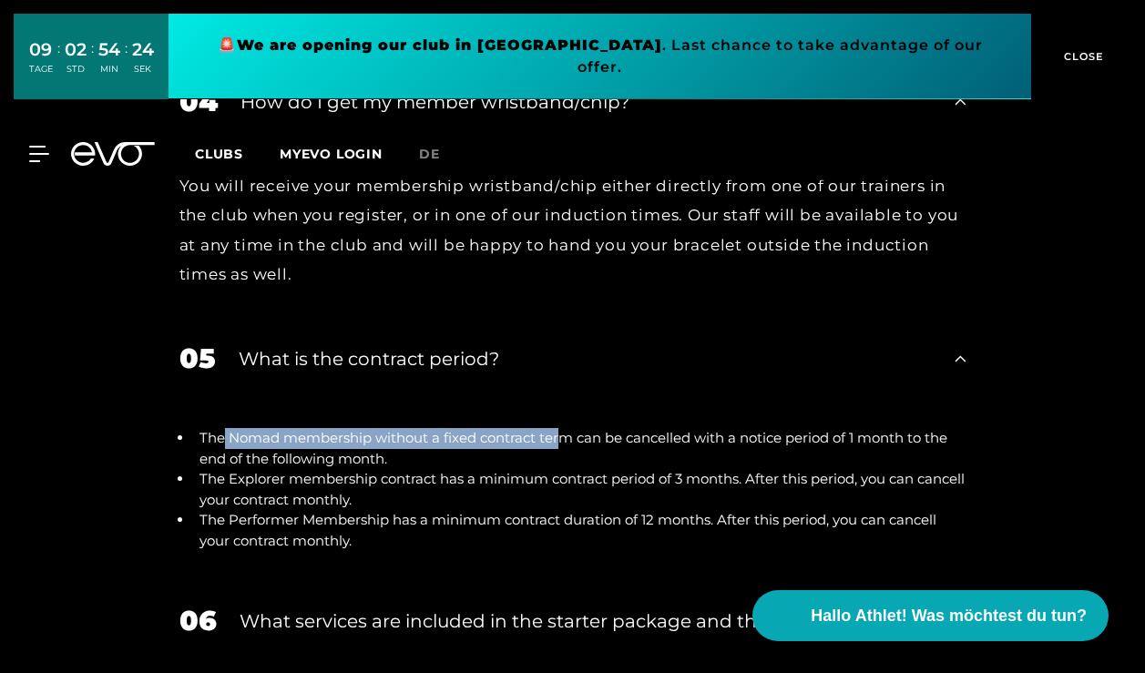
drag, startPoint x: 225, startPoint y: 432, endPoint x: 559, endPoint y: 431, distance: 334.2
click at [560, 431] on li "The Nomad membership without a fixed contract term can be cancelled with a noti…" at bounding box center [579, 448] width 773 height 41
click at [559, 431] on li "The Nomad membership without a fixed contract term can be cancelled with a noti…" at bounding box center [579, 448] width 773 height 41
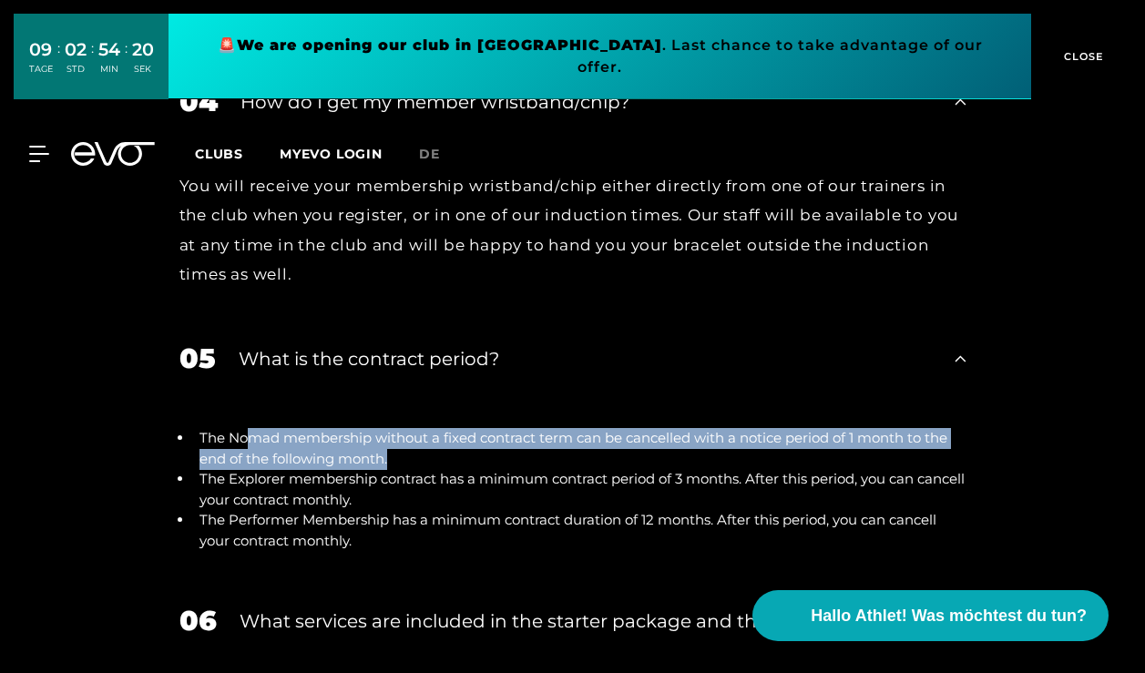
drag, startPoint x: 245, startPoint y: 442, endPoint x: 397, endPoint y: 461, distance: 153.3
click at [397, 461] on li "The Nomad membership without a fixed contract term can be cancelled with a noti…" at bounding box center [579, 448] width 773 height 41
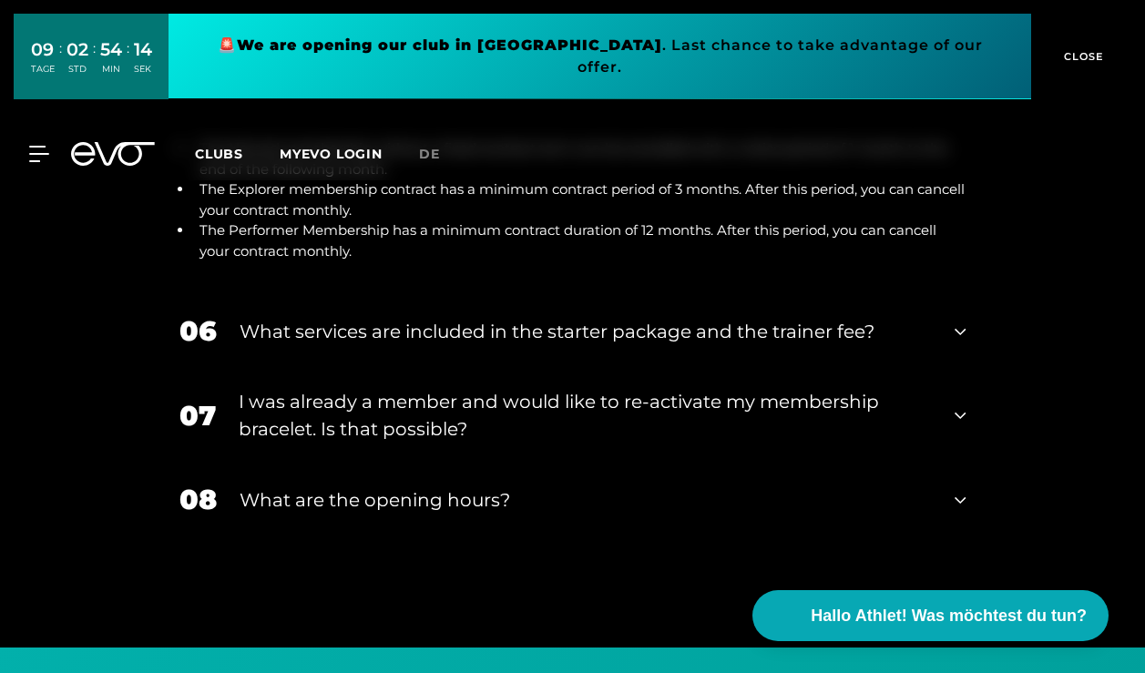
scroll to position [4114, 0]
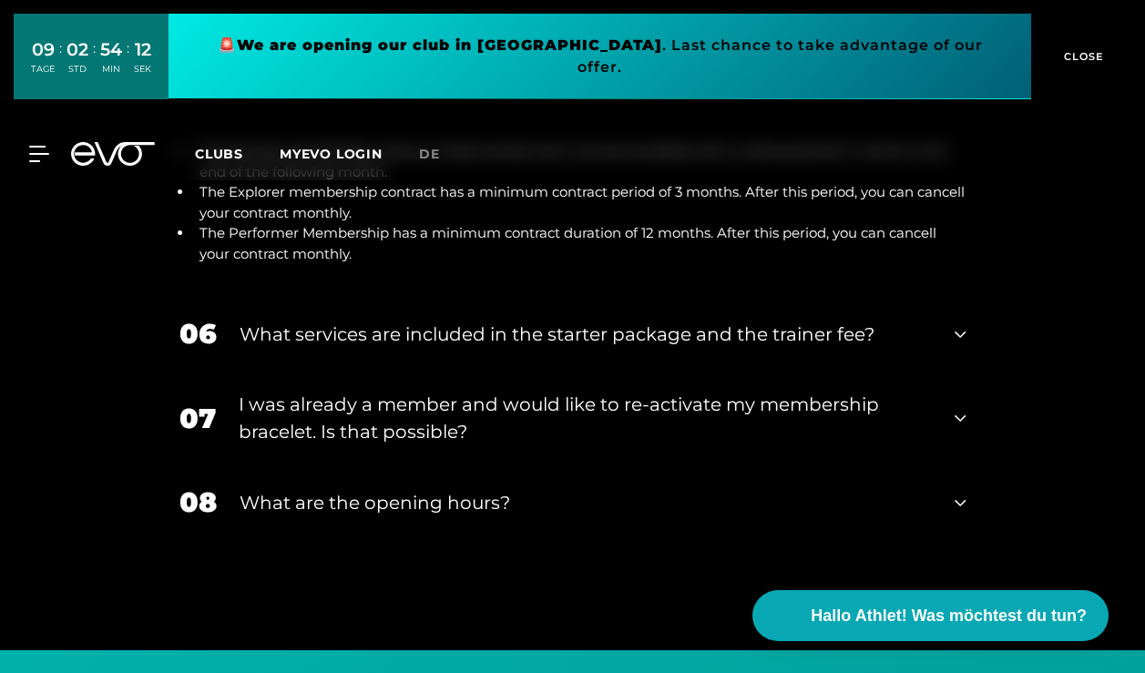
click at [341, 340] on div "What services are included in the starter package and the trainer fee?" at bounding box center [586, 334] width 693 height 27
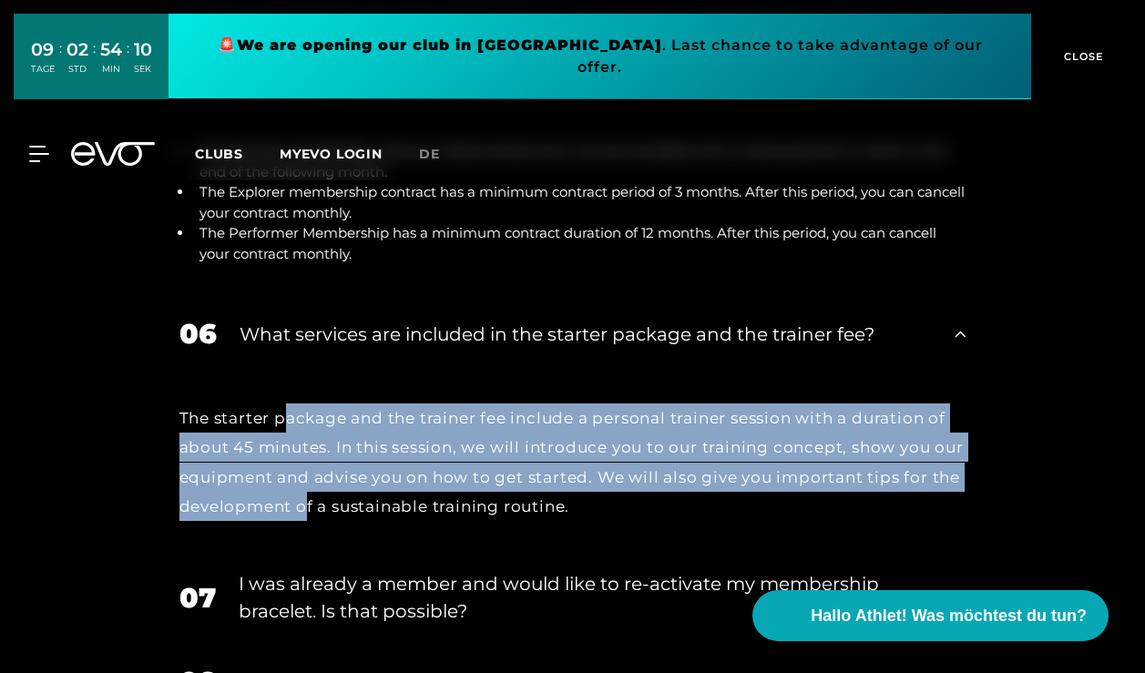
drag, startPoint x: 290, startPoint y: 404, endPoint x: 336, endPoint y: 505, distance: 111.3
click at [336, 505] on div "The starter package and the trainer fee include a personal trainer session with…" at bounding box center [572, 461] width 787 height 117
click at [336, 504] on div "The starter package and the trainer fee include a personal trainer session with…" at bounding box center [572, 461] width 787 height 117
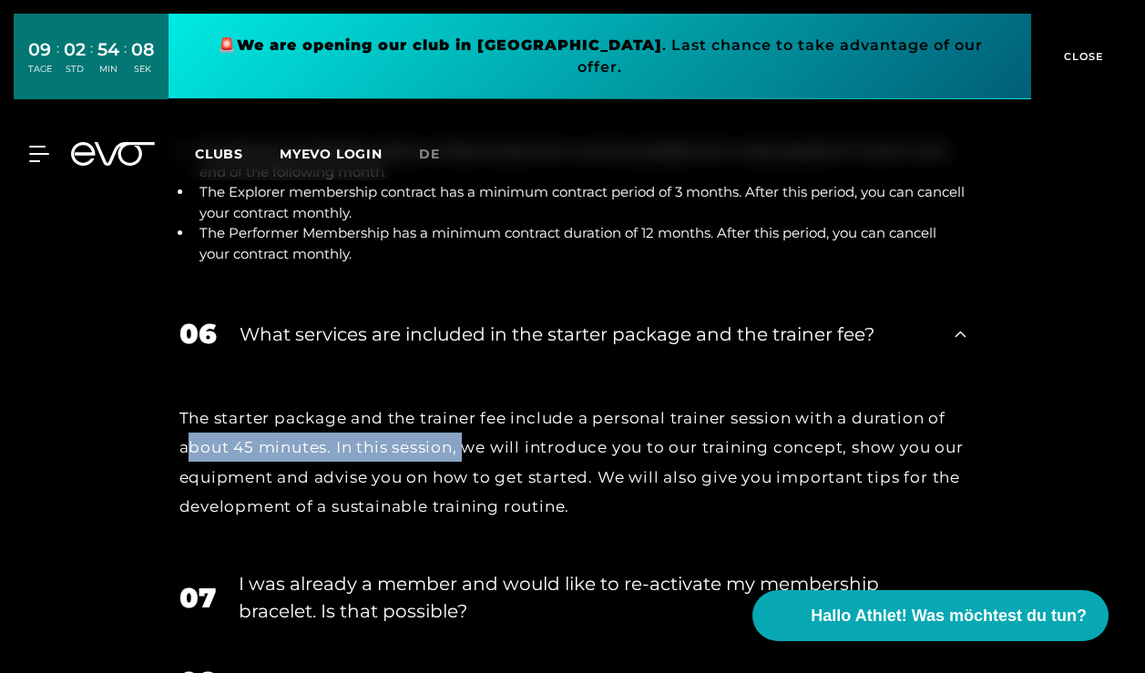
drag, startPoint x: 189, startPoint y: 444, endPoint x: 464, endPoint y: 443, distance: 274.1
click at [464, 444] on div "The starter package and the trainer fee include a personal trainer session with…" at bounding box center [572, 461] width 787 height 117
click at [464, 443] on div "The starter package and the trainer fee include a personal trainer session with…" at bounding box center [572, 461] width 787 height 117
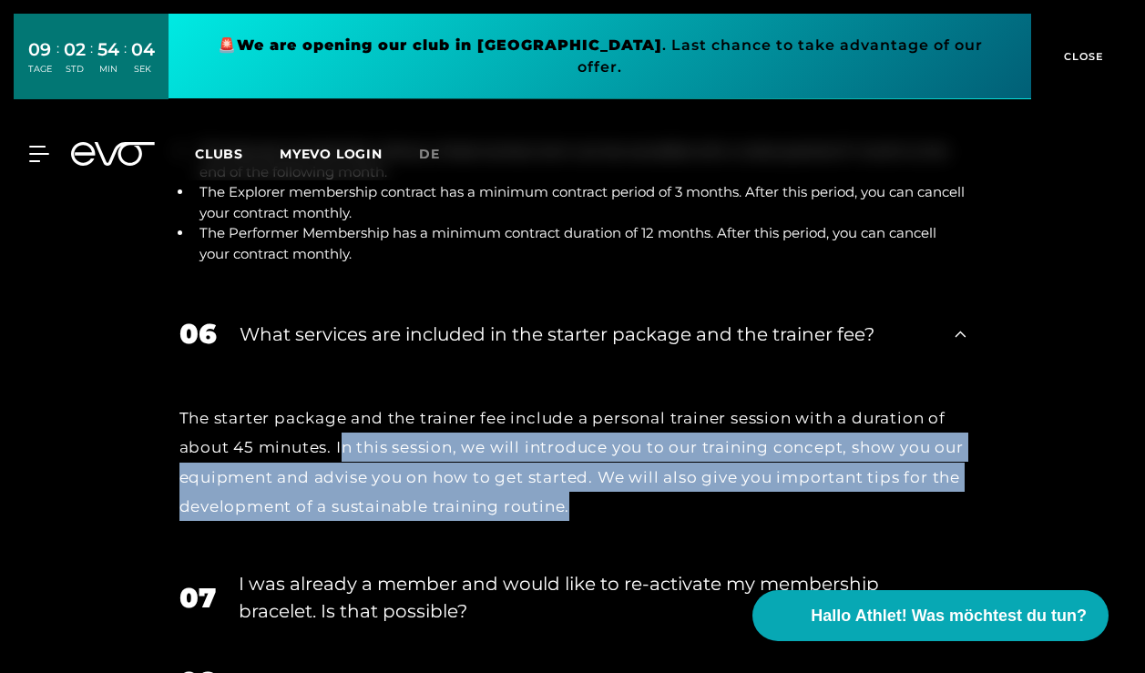
drag, startPoint x: 342, startPoint y: 451, endPoint x: 571, endPoint y: 515, distance: 238.4
click at [571, 515] on div "The starter package and the trainer fee include a personal trainer session with…" at bounding box center [572, 461] width 787 height 117
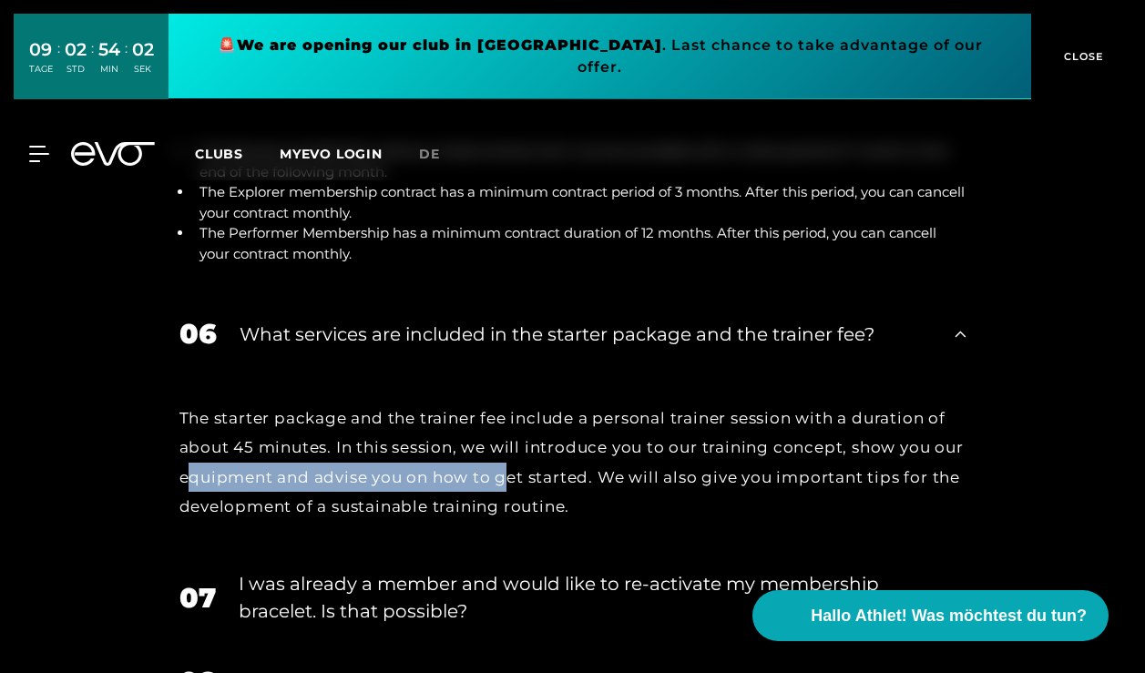
drag, startPoint x: 221, startPoint y: 477, endPoint x: 546, endPoint y: 477, distance: 325.1
click at [546, 477] on div "The starter package and the trainer fee include a personal trainer session with…" at bounding box center [572, 461] width 787 height 117
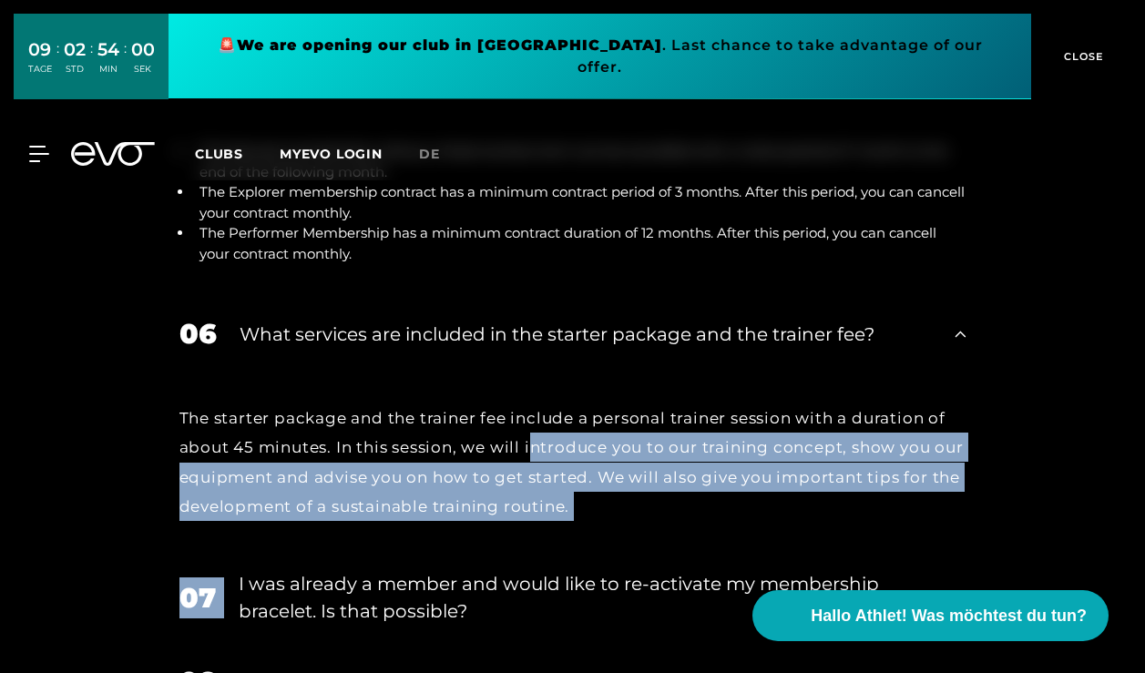
drag, startPoint x: 536, startPoint y: 449, endPoint x: 623, endPoint y: 547, distance: 131.6
click at [623, 547] on div "01 How do I pay for my membership? 02 When do I have to pay for my membership? …" at bounding box center [572, 178] width 823 height 1268
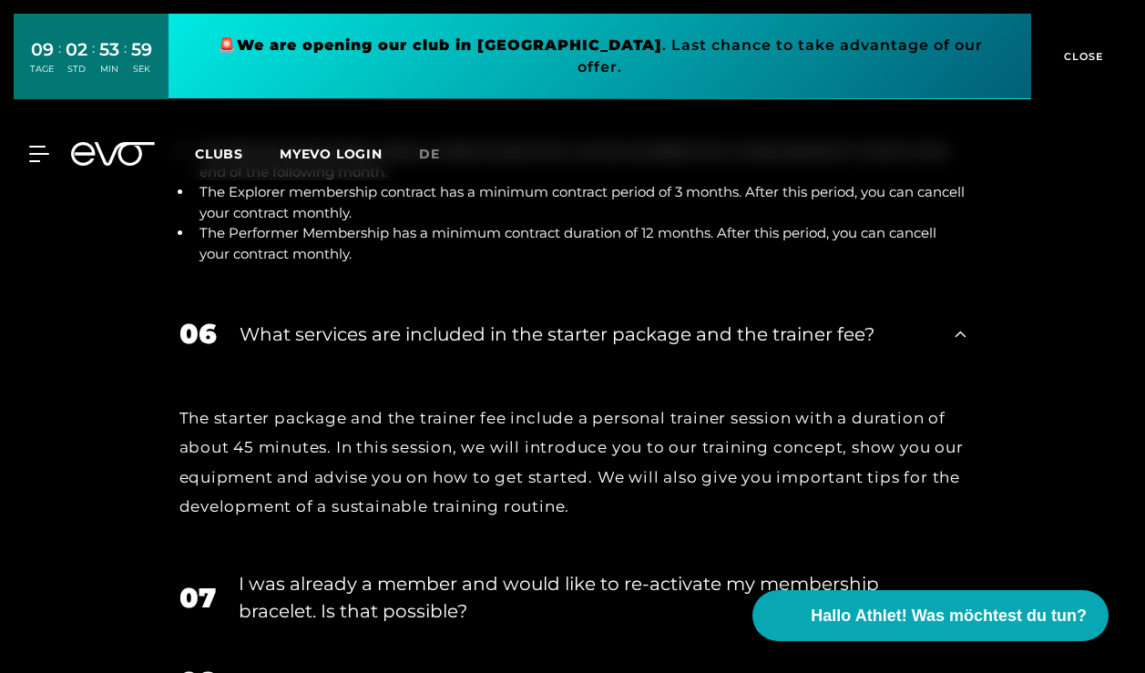
click at [623, 552] on div "07 I was already a member and would like to re-activate my membership bracelet.…" at bounding box center [572, 597] width 823 height 91
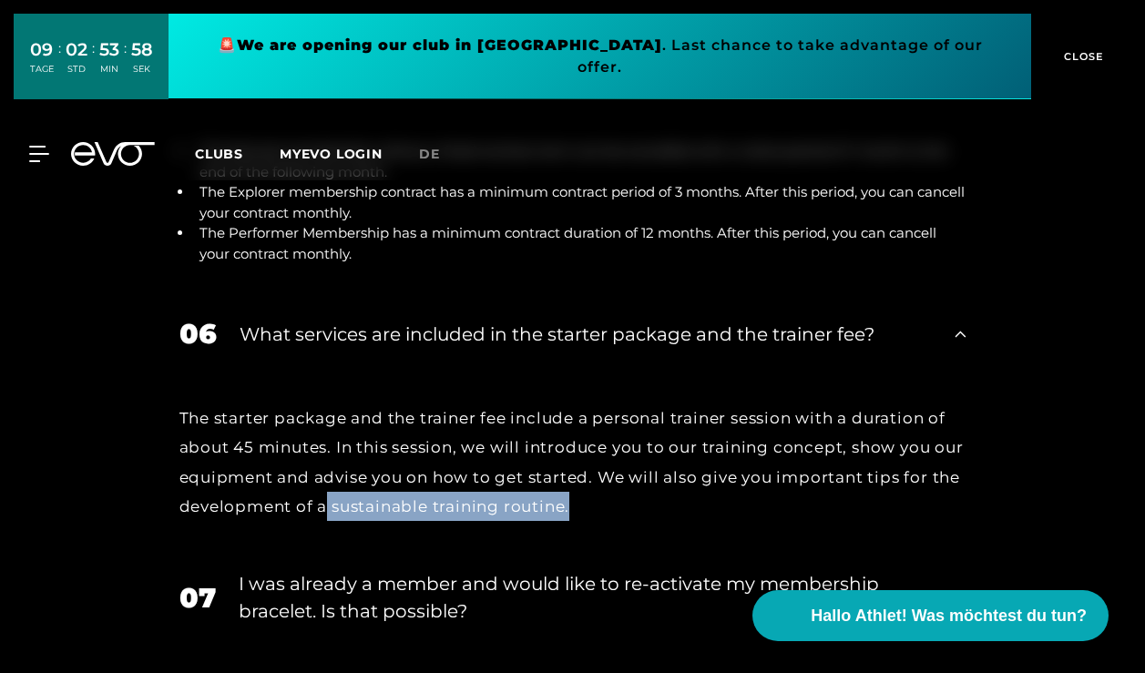
drag, startPoint x: 362, startPoint y: 500, endPoint x: 639, endPoint y: 500, distance: 276.9
click at [639, 500] on div "The starter package and the trainer fee include a personal trainer session with…" at bounding box center [572, 461] width 787 height 117
click at [639, 499] on div "The starter package and the trainer fee include a personal trainer session with…" at bounding box center [572, 461] width 787 height 117
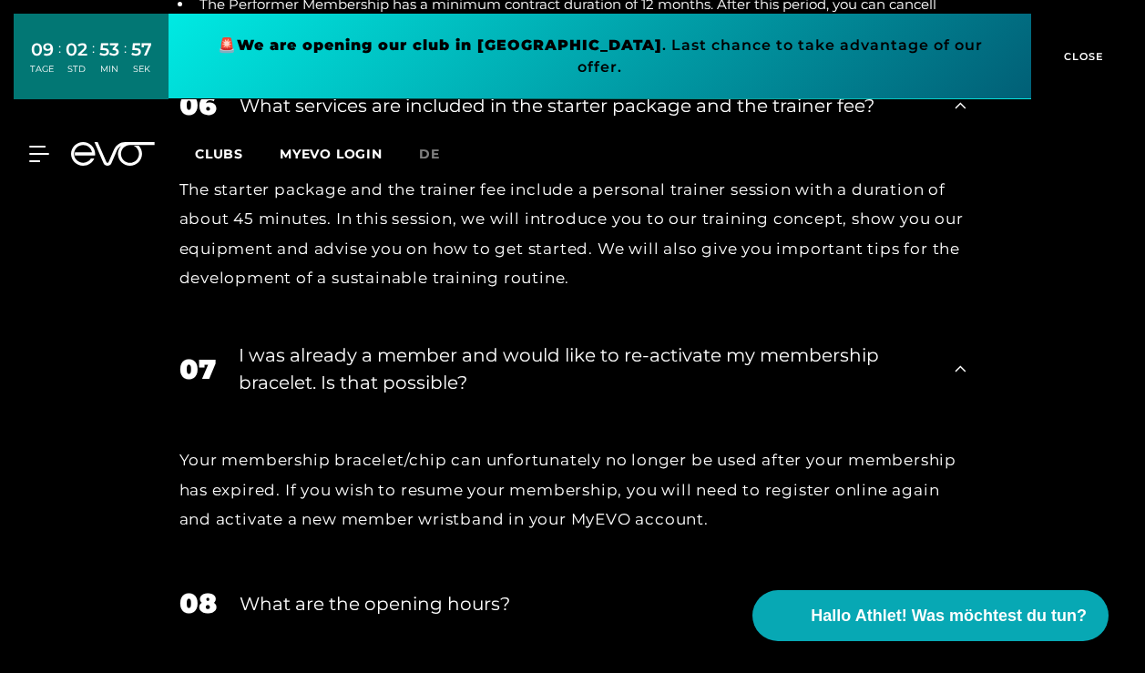
scroll to position [4341, 0]
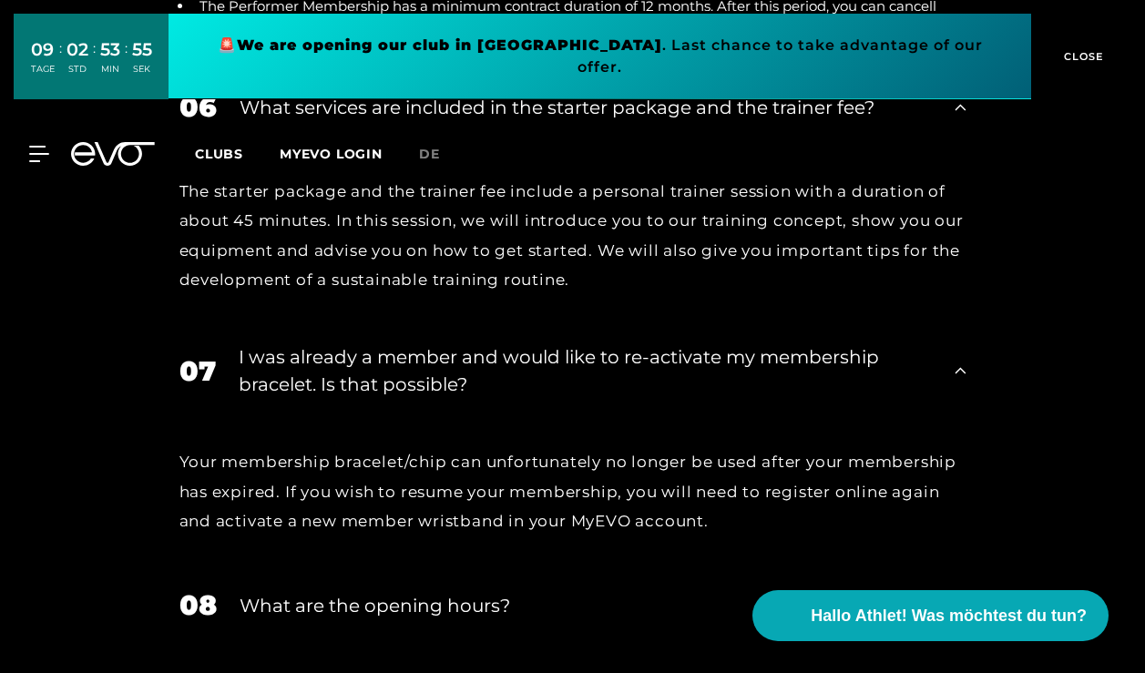
click at [630, 365] on div "I was already a member and would like to re-activate my membership bracelet. Is…" at bounding box center [586, 370] width 694 height 55
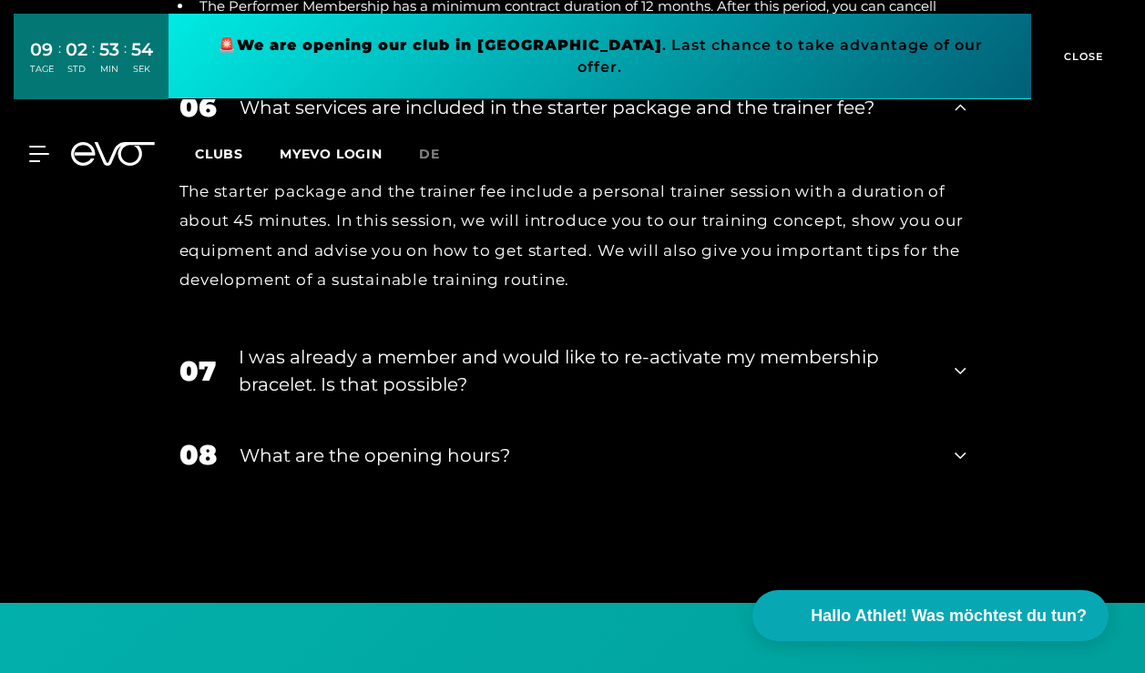
click at [629, 362] on div "I was already a member and would like to re-activate my membership bracelet. Is…" at bounding box center [586, 370] width 694 height 55
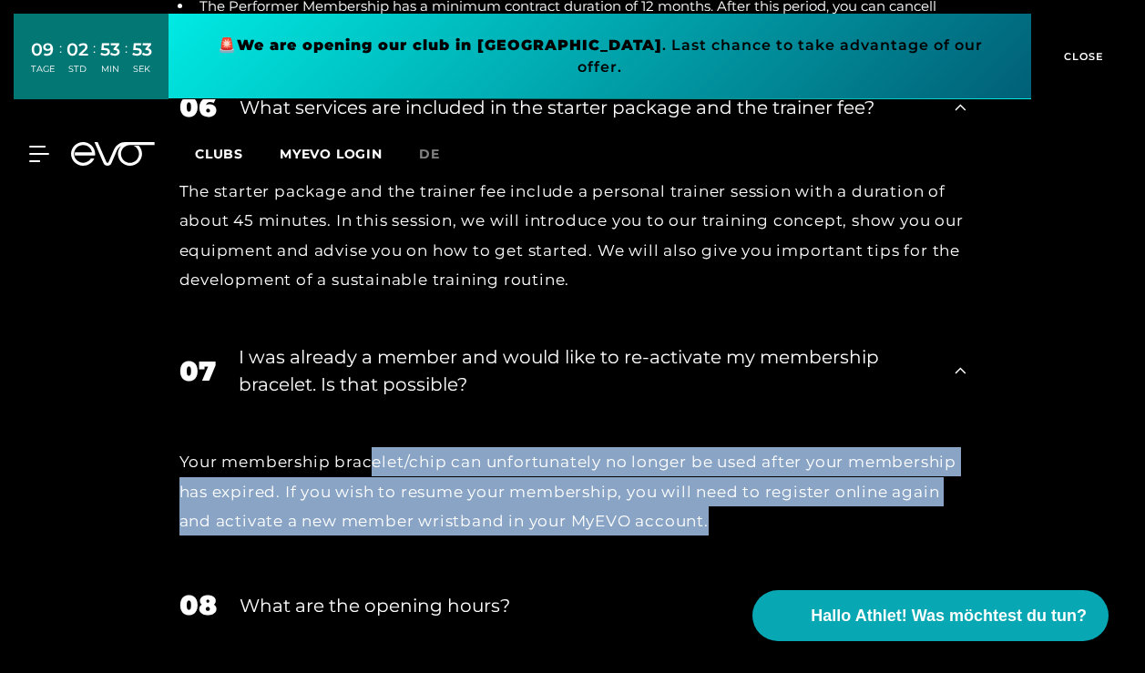
drag, startPoint x: 373, startPoint y: 454, endPoint x: 428, endPoint y: 526, distance: 90.3
click at [428, 526] on div "Your membership bracelet/chip can unfortunately no longer be used after your me…" at bounding box center [572, 491] width 787 height 88
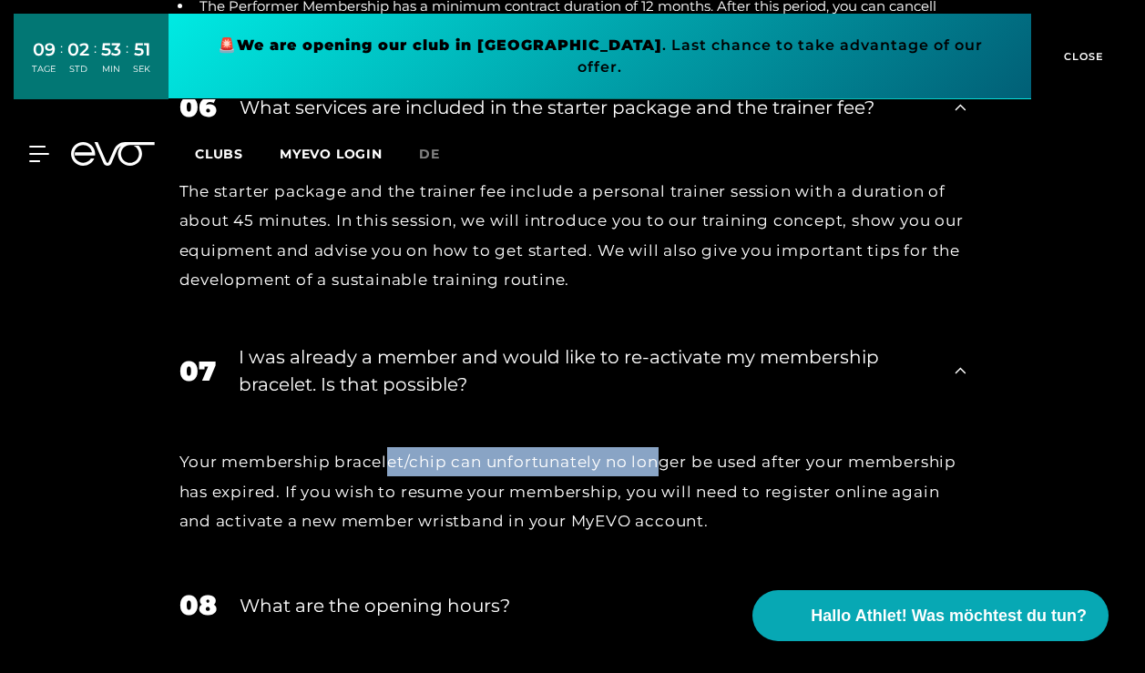
drag, startPoint x: 391, startPoint y: 462, endPoint x: 666, endPoint y: 465, distance: 275.1
click at [666, 465] on div "Your membership bracelet/chip can unfortunately no longer be used after your me…" at bounding box center [572, 491] width 787 height 88
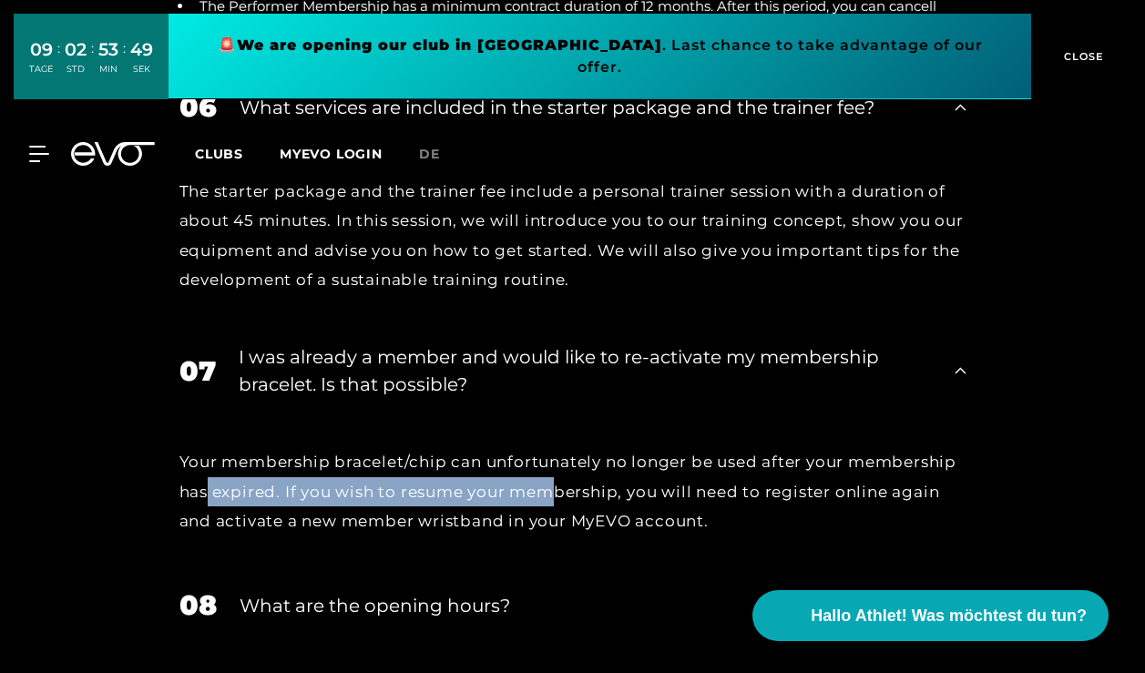
drag, startPoint x: 206, startPoint y: 483, endPoint x: 560, endPoint y: 480, distance: 354.3
click at [560, 480] on div "Your membership bracelet/chip can unfortunately no longer be used after your me…" at bounding box center [572, 491] width 787 height 88
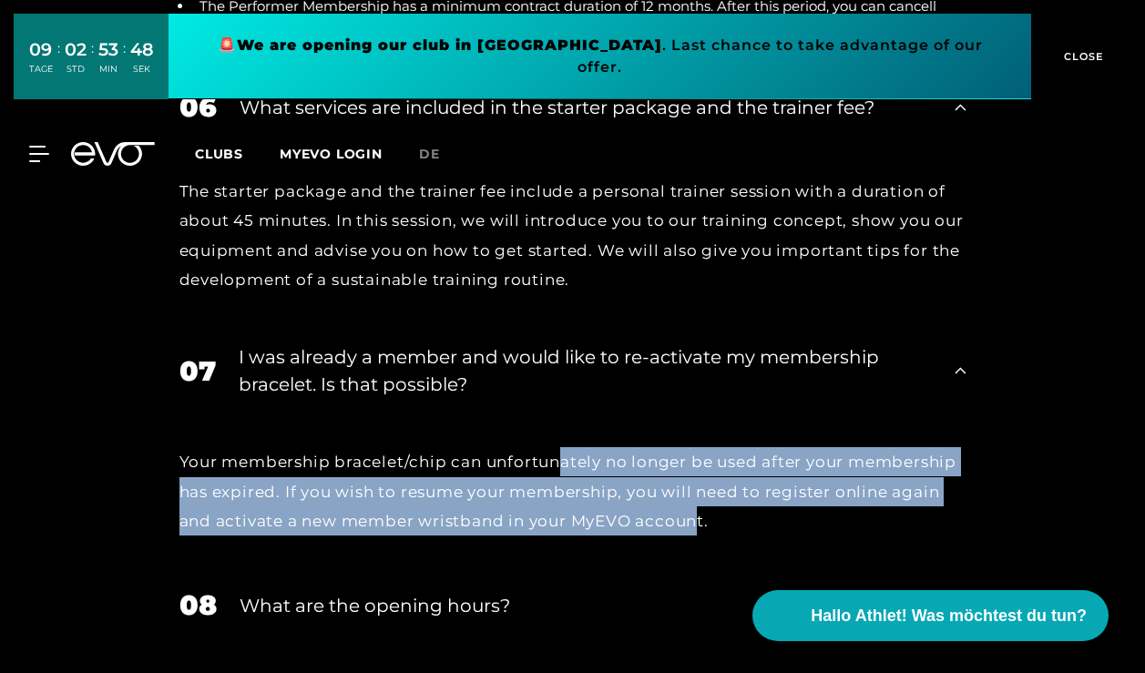
drag, startPoint x: 560, startPoint y: 462, endPoint x: 692, endPoint y: 516, distance: 142.9
click at [693, 517] on div "Your membership bracelet/chip can unfortunately no longer be used after your me…" at bounding box center [572, 491] width 787 height 88
click at [692, 516] on div "Your membership bracelet/chip can unfortunately no longer be used after your me…" at bounding box center [572, 491] width 787 height 88
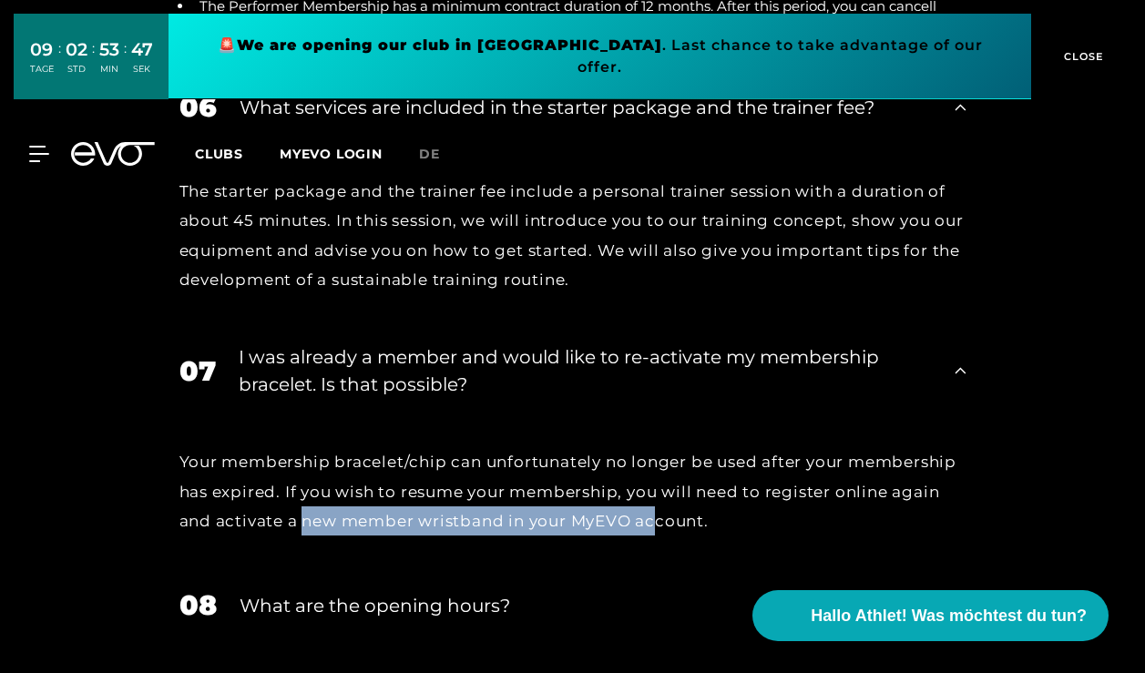
drag, startPoint x: 306, startPoint y: 511, endPoint x: 670, endPoint y: 511, distance: 364.3
click at [670, 511] on div "Your membership bracelet/chip can unfortunately no longer be used after your me…" at bounding box center [572, 491] width 787 height 88
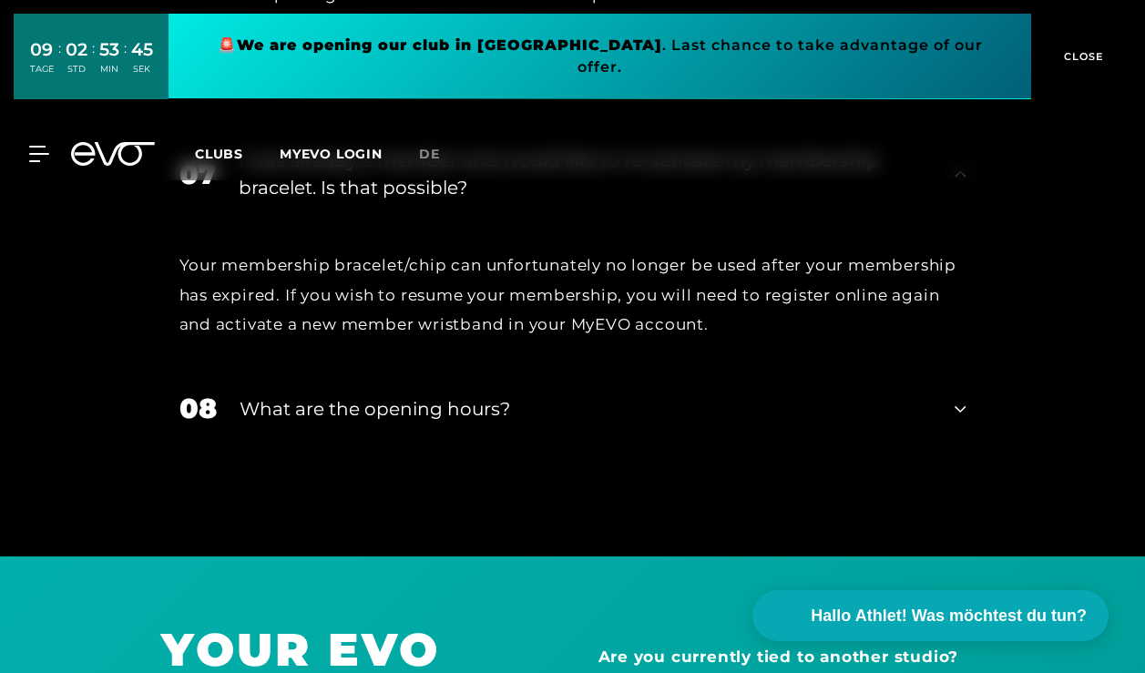
scroll to position [4536, 0]
click at [450, 431] on div "08 What are the opening hours?" at bounding box center [572, 409] width 823 height 77
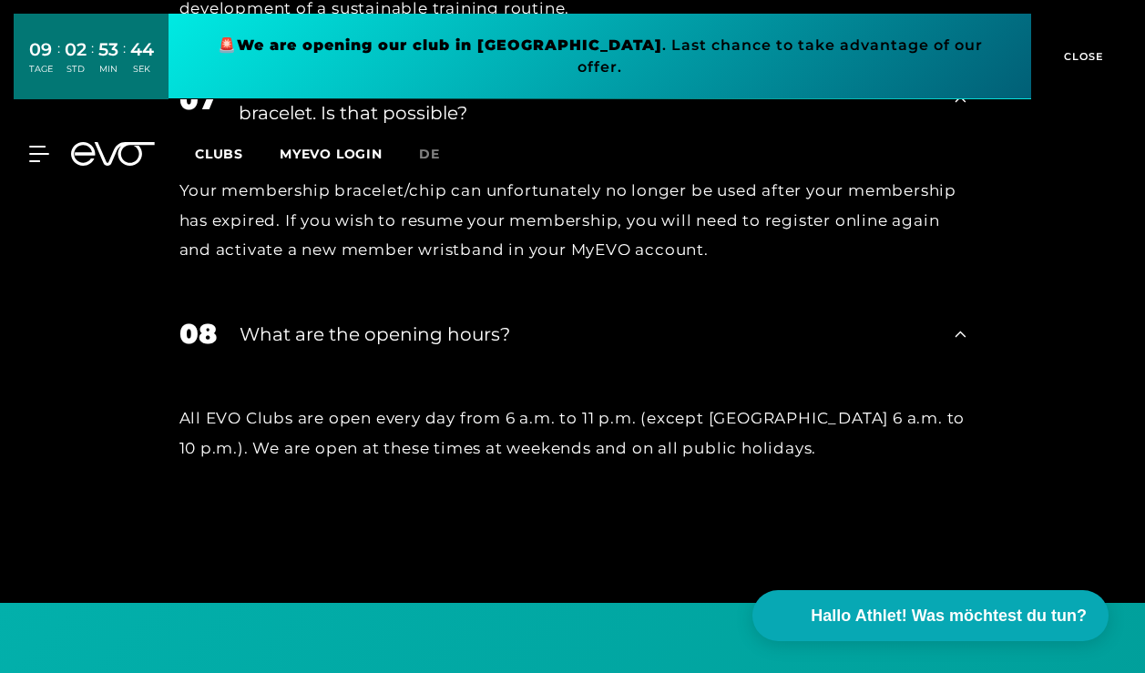
scroll to position [4615, 0]
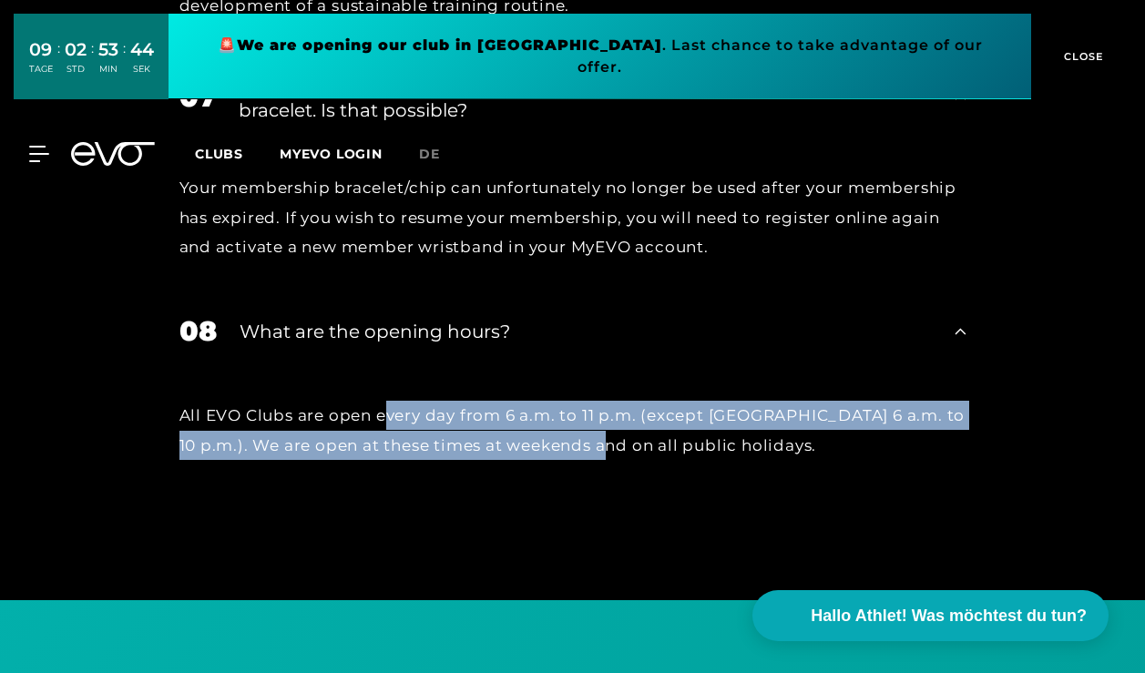
drag, startPoint x: 389, startPoint y: 405, endPoint x: 601, endPoint y: 438, distance: 214.7
click at [602, 439] on div "All EVO Clubs are open every day from 6 a.m. to 11 p.m. (except Munich 6 a.m. t…" at bounding box center [572, 430] width 787 height 59
click at [601, 438] on div "All EVO Clubs are open every day from 6 a.m. to 11 p.m. (except Munich 6 a.m. t…" at bounding box center [572, 430] width 787 height 59
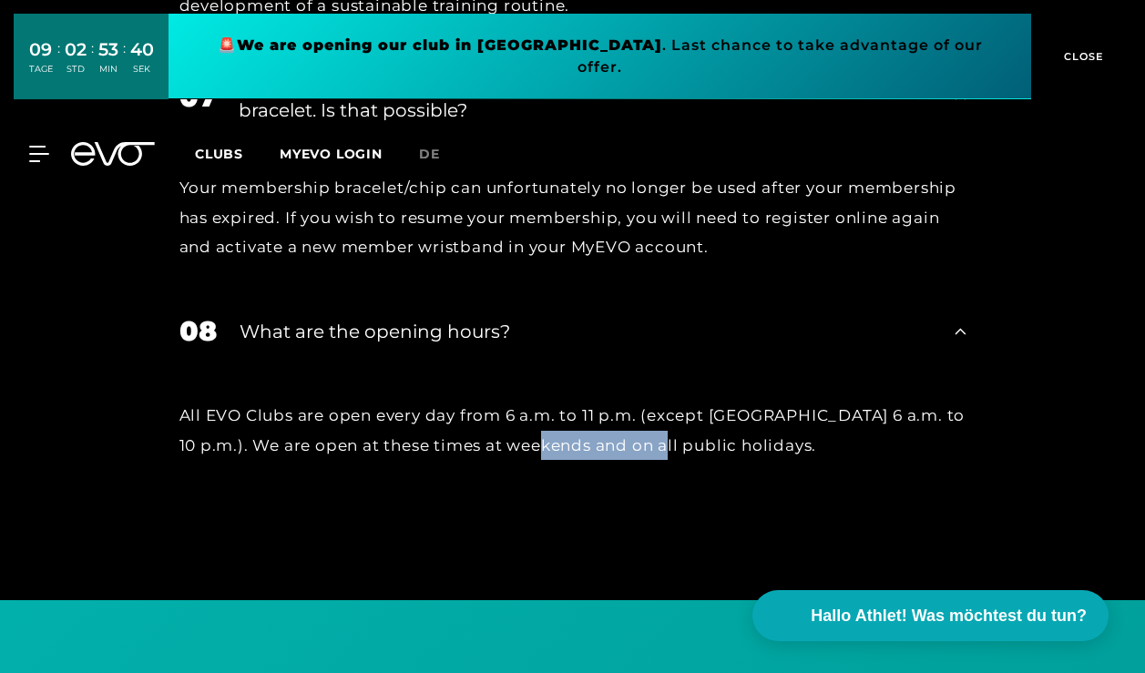
drag, startPoint x: 541, startPoint y: 422, endPoint x: 650, endPoint y: 445, distance: 111.8
click at [650, 446] on div "All EVO Clubs are open every day from 6 a.m. to 11 p.m. (except Munich 6 a.m. t…" at bounding box center [572, 430] width 787 height 59
click at [650, 445] on div "All EVO Clubs are open every day from 6 a.m. to 11 p.m. (except Munich 6 a.m. t…" at bounding box center [572, 430] width 787 height 59
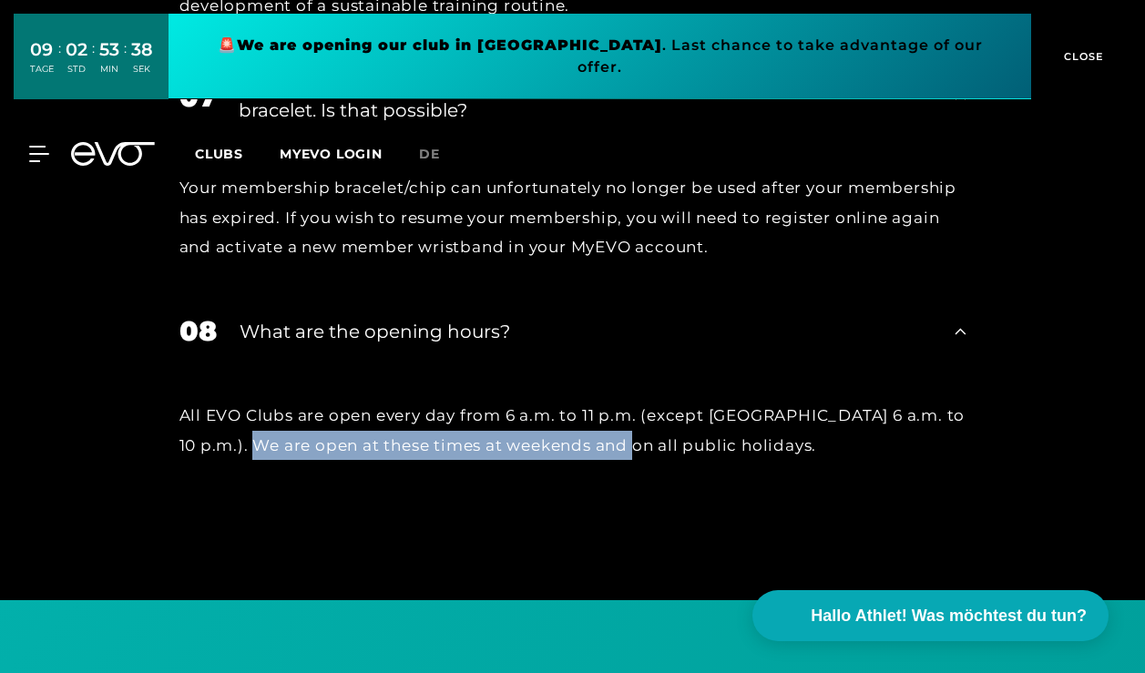
drag, startPoint x: 254, startPoint y: 433, endPoint x: 624, endPoint y: 432, distance: 369.8
click at [624, 432] on div "All EVO Clubs are open every day from 6 a.m. to 11 p.m. (except Munich 6 a.m. t…" at bounding box center [572, 430] width 787 height 59
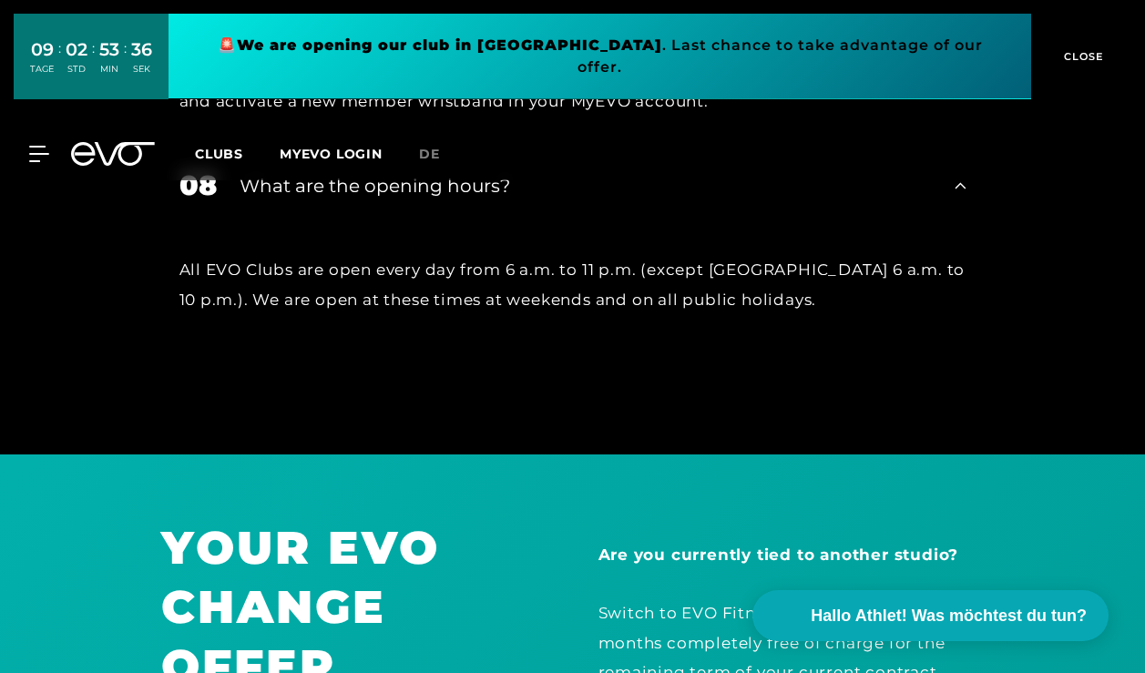
scroll to position [4759, 0]
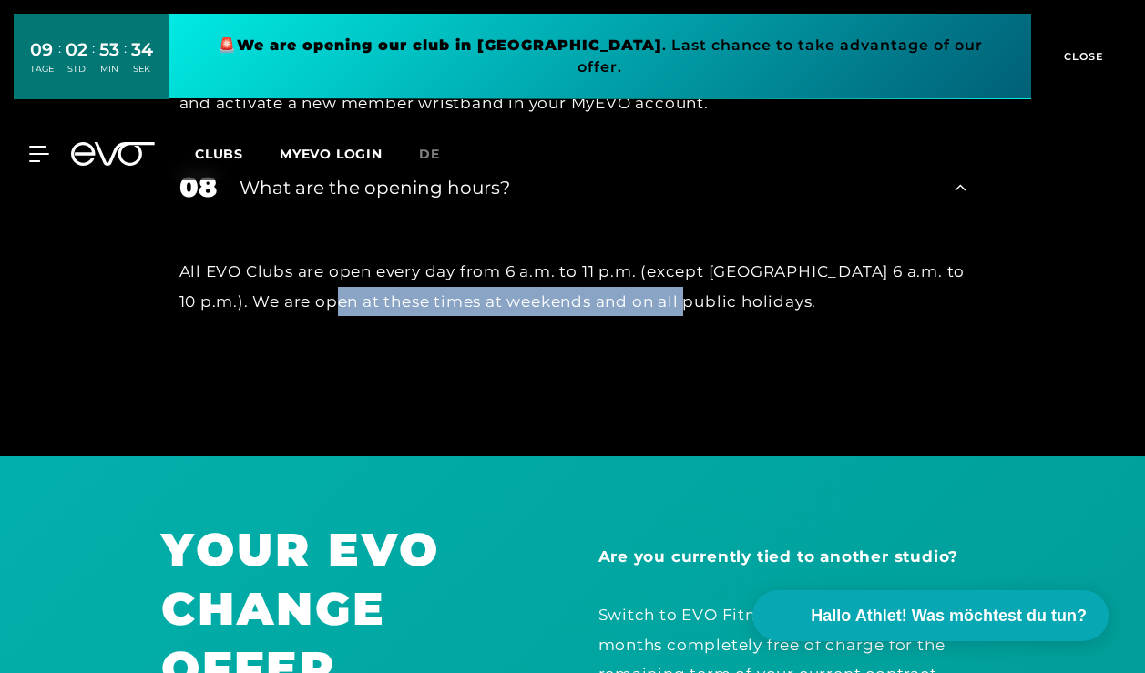
drag, startPoint x: 327, startPoint y: 287, endPoint x: 677, endPoint y: 286, distance: 349.7
click at [677, 287] on div "All EVO Clubs are open every day from 6 a.m. to 11 p.m. (except Munich 6 a.m. t…" at bounding box center [572, 286] width 787 height 59
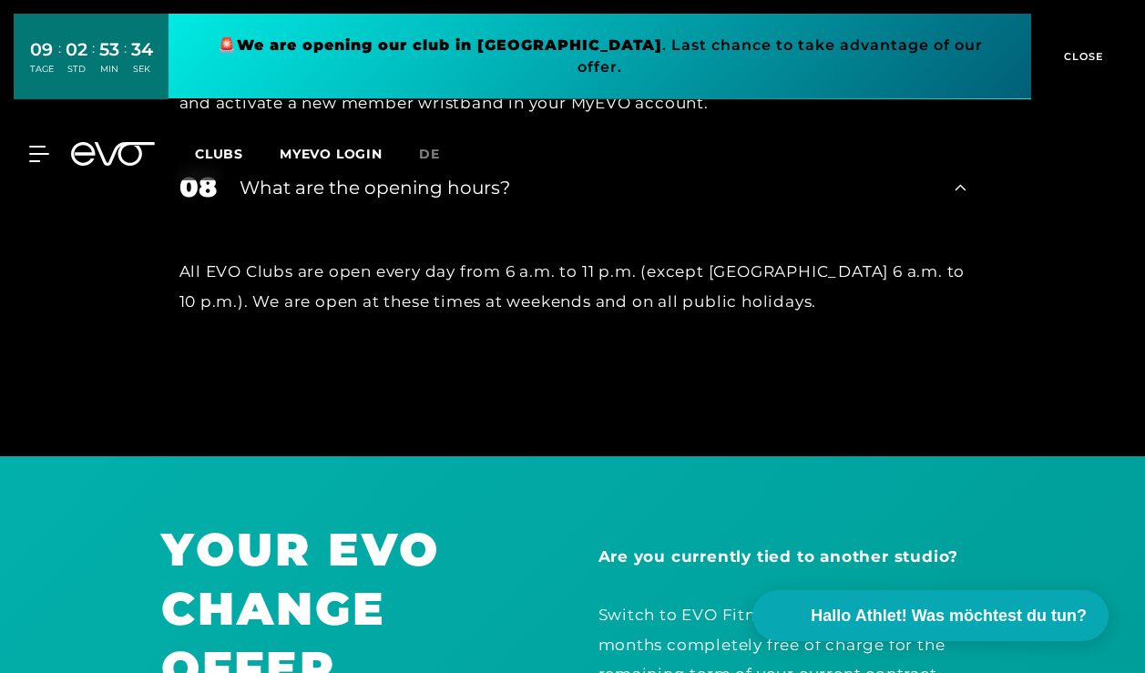
click at [679, 297] on div "All EVO Clubs are open every day from 6 a.m. to 11 p.m. (except Munich 6 a.m. t…" at bounding box center [572, 286] width 787 height 59
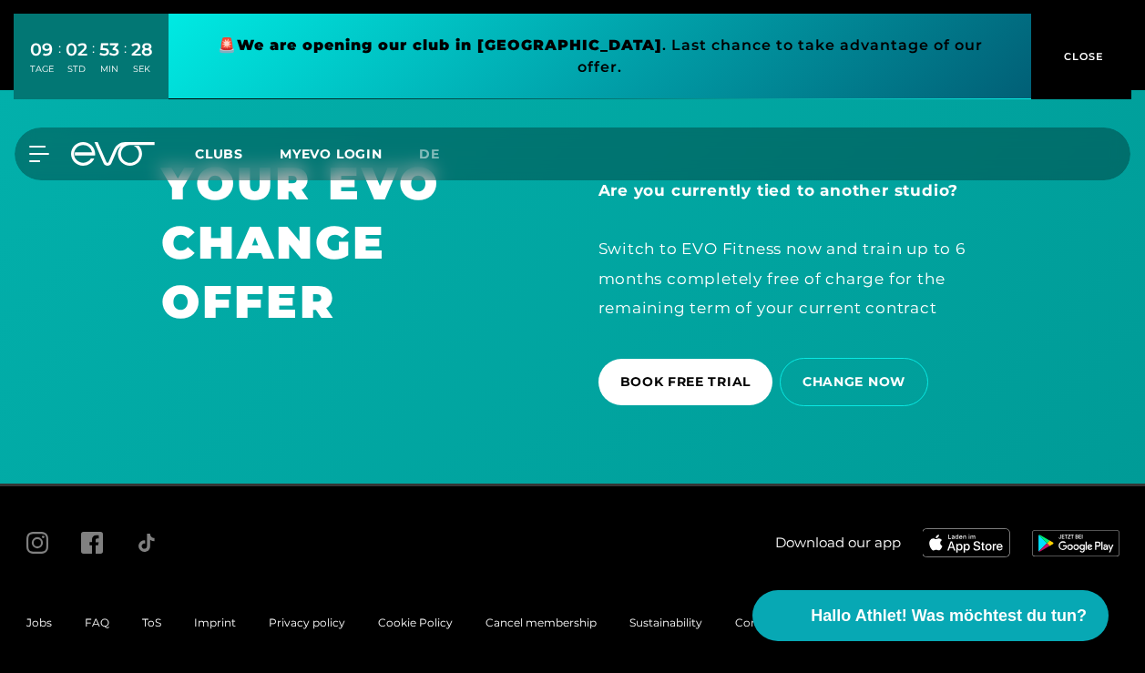
scroll to position [5124, 0]
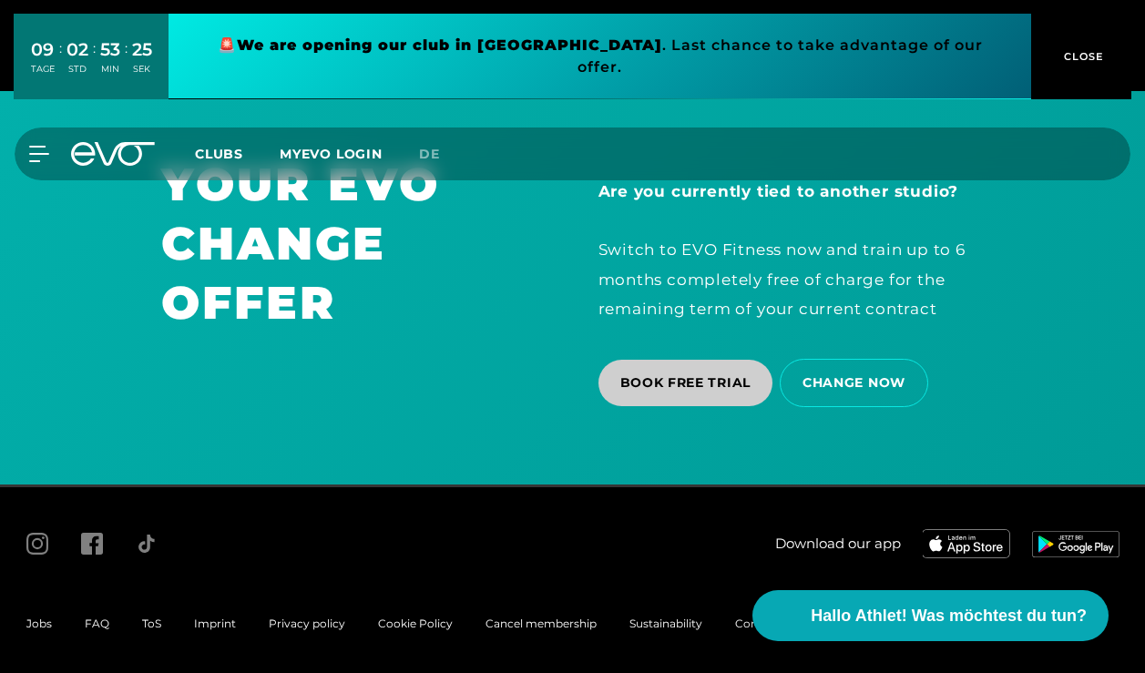
click at [713, 389] on span "BOOK FREE TRIAL" at bounding box center [685, 383] width 175 height 46
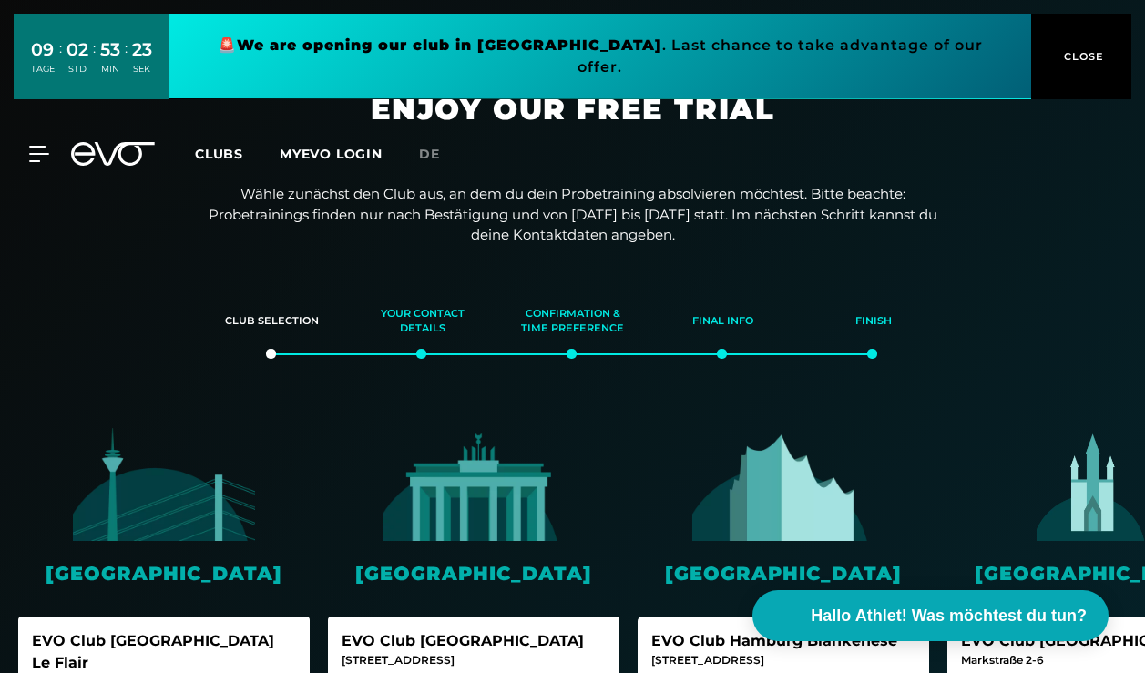
click at [193, 521] on img at bounding box center [164, 484] width 182 height 114
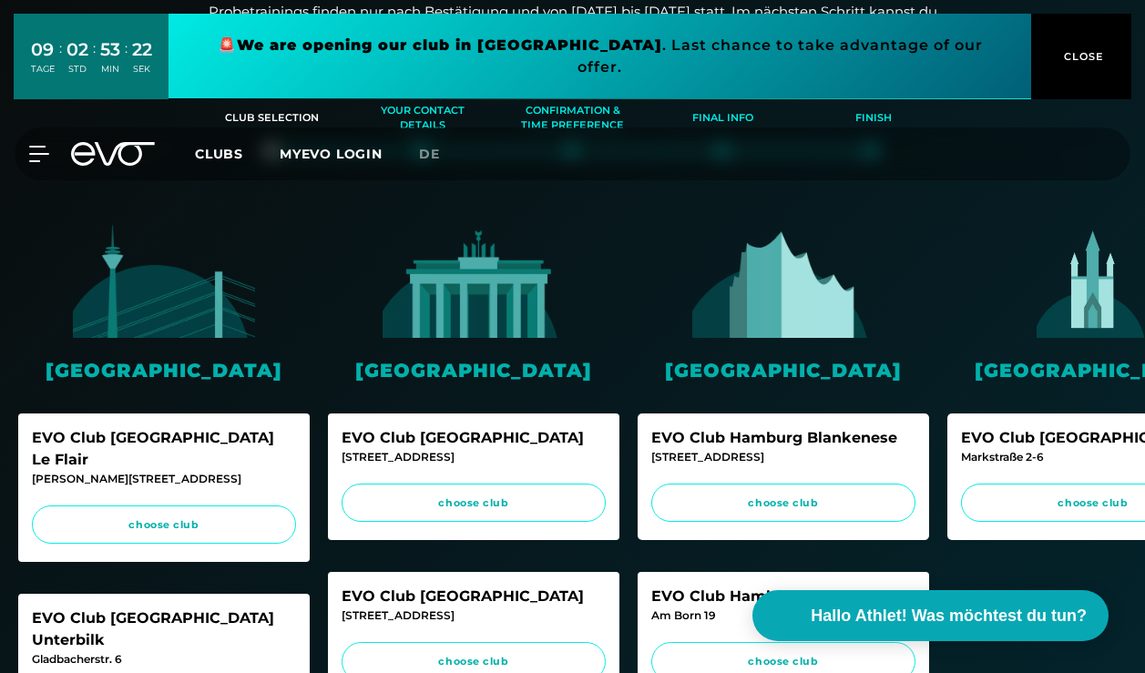
scroll to position [204, 0]
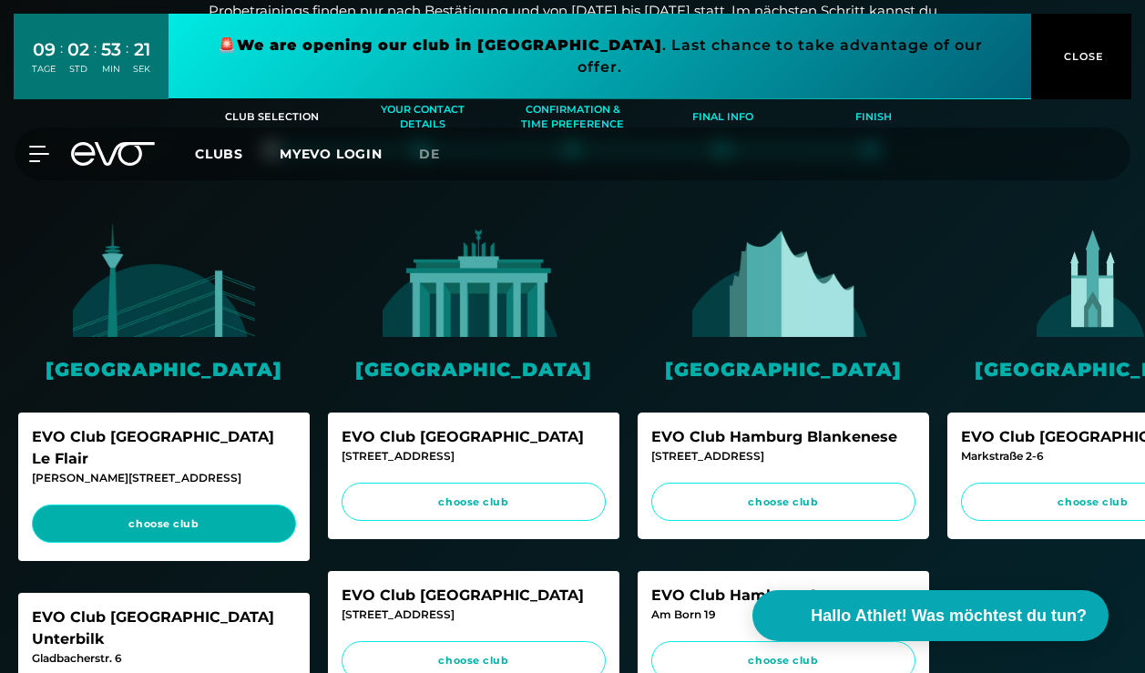
click at [200, 516] on span "choose club" at bounding box center [164, 523] width 230 height 15
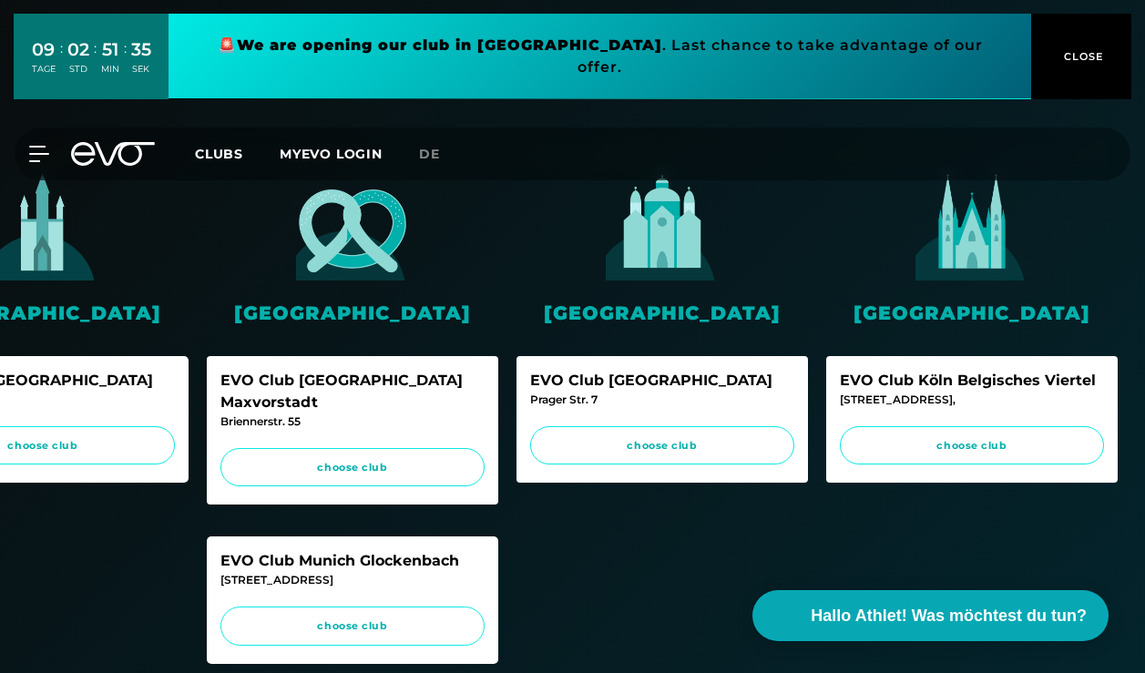
scroll to position [259, 0]
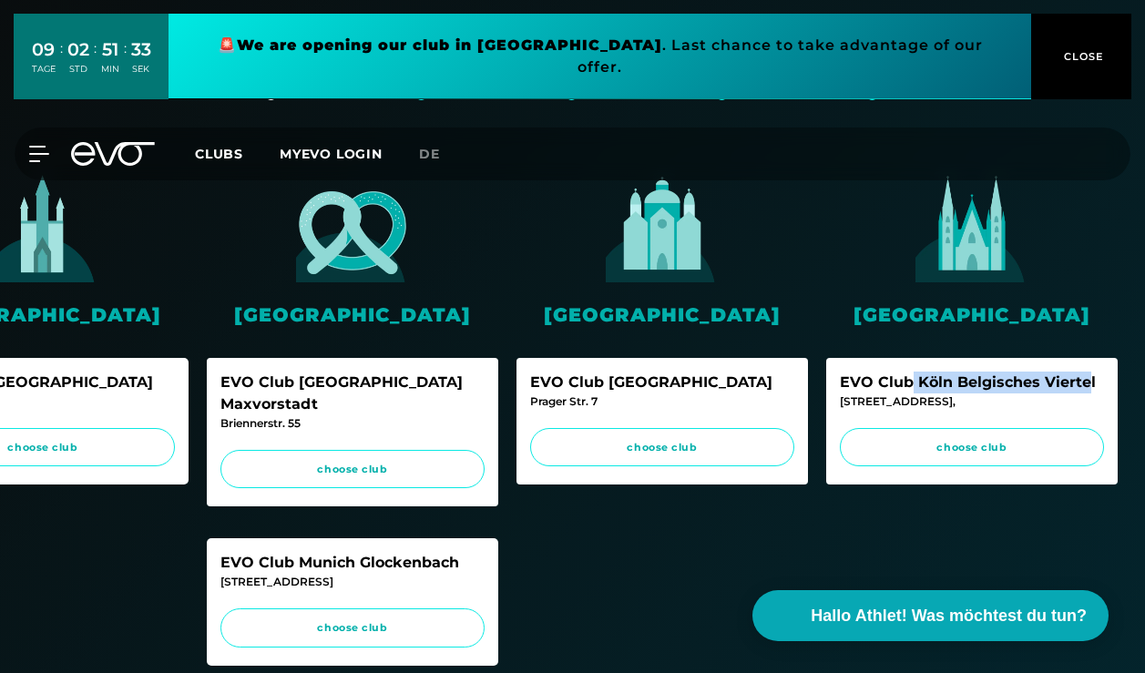
drag, startPoint x: 913, startPoint y: 374, endPoint x: 1087, endPoint y: 374, distance: 174.9
click at [1087, 374] on div "EVO Club Köln Belgisches Viertel" at bounding box center [972, 383] width 264 height 22
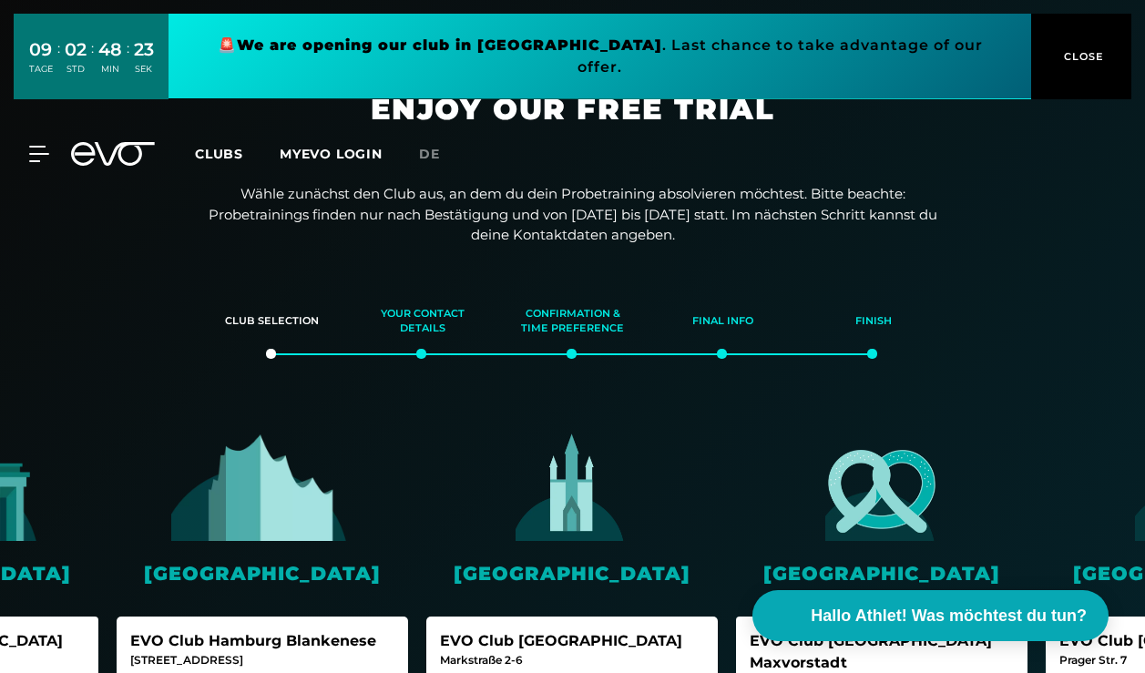
scroll to position [0, 0]
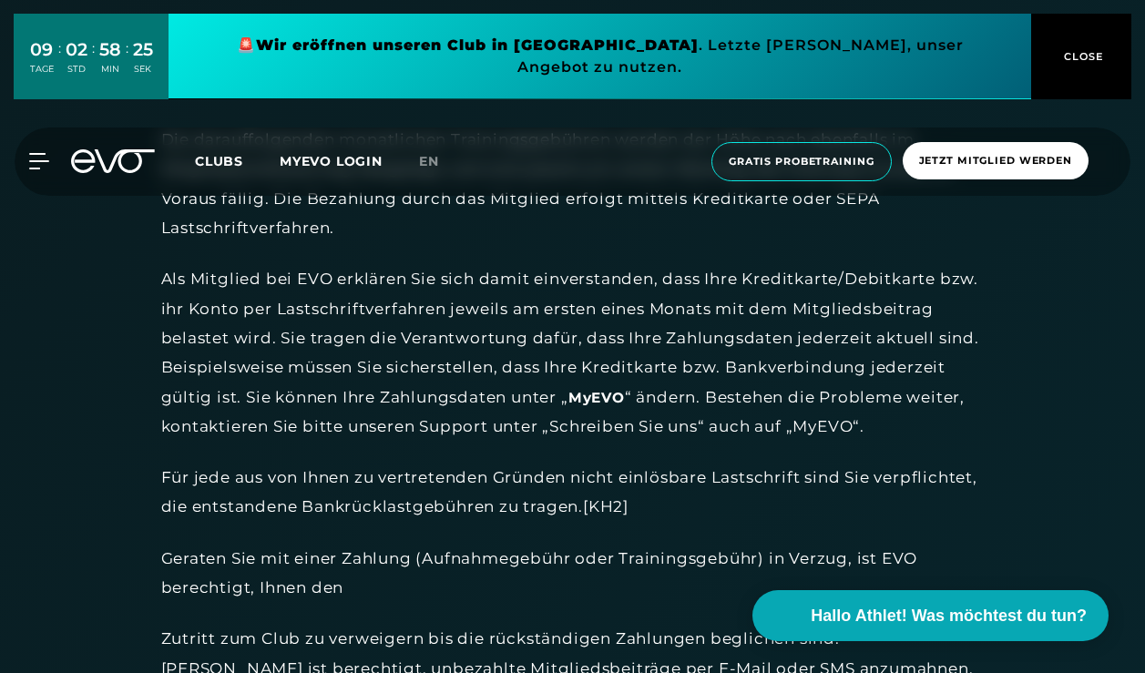
scroll to position [5178, 0]
